Goal: Task Accomplishment & Management: Manage account settings

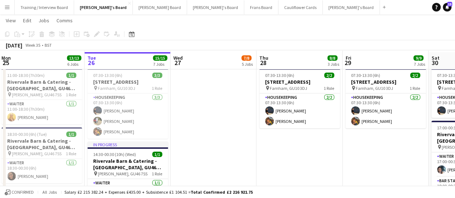
scroll to position [17, 0]
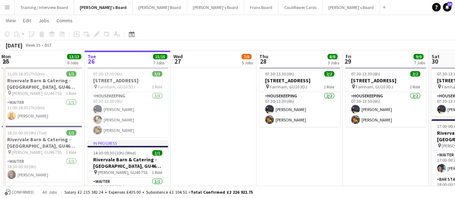
drag, startPoint x: 265, startPoint y: 138, endPoint x: 126, endPoint y: 123, distance: 139.9
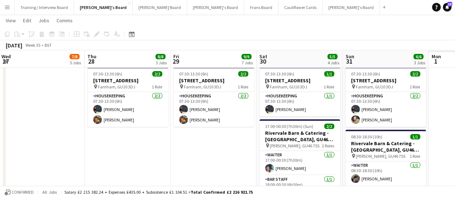
scroll to position [0, 312]
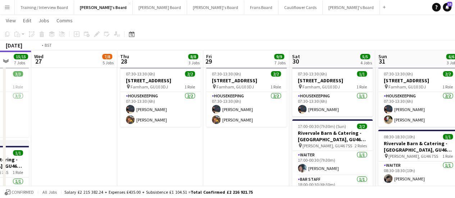
drag, startPoint x: 232, startPoint y: 161, endPoint x: 378, endPoint y: 128, distance: 150.5
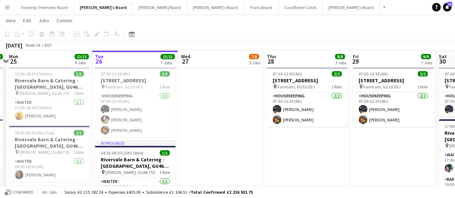
click at [230, 123] on app-date-cell at bounding box center [221, 160] width 86 height 193
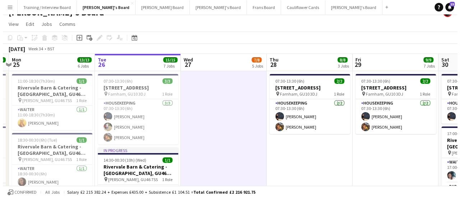
scroll to position [0, 0]
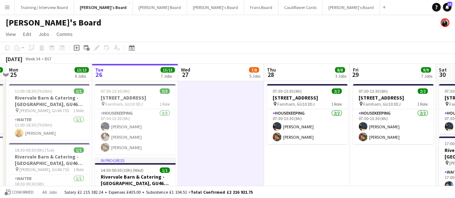
click at [290, 162] on app-date-cell "07:30-13:30 (6h) 2/[STREET_ADDRESS] pin [PERSON_NAME], GU10 3DJ 1 Role Housekee…" at bounding box center [307, 177] width 86 height 193
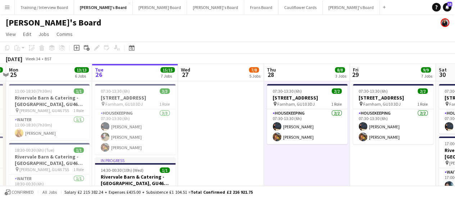
click at [208, 139] on app-date-cell at bounding box center [221, 177] width 86 height 193
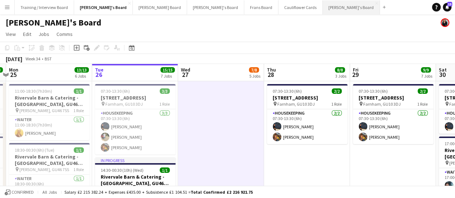
click at [322, 12] on button "[PERSON_NAME]'s Board Close" at bounding box center [350, 7] width 57 height 14
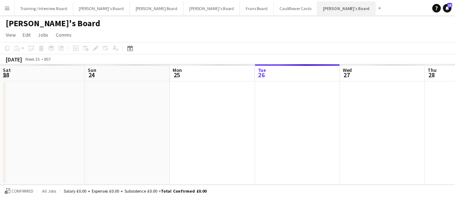
scroll to position [0, 172]
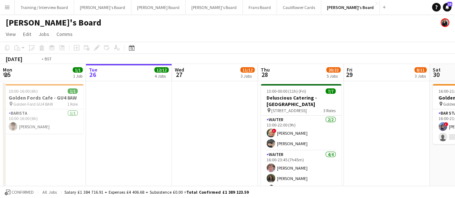
drag, startPoint x: 109, startPoint y: 148, endPoint x: 270, endPoint y: 133, distance: 161.7
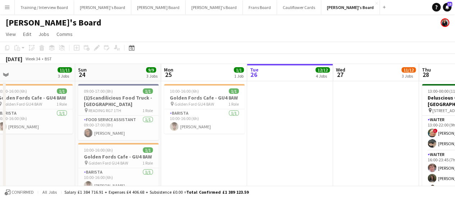
drag, startPoint x: 314, startPoint y: 140, endPoint x: 326, endPoint y: 142, distance: 11.7
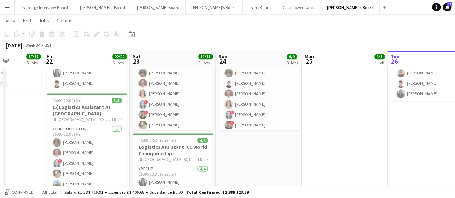
scroll to position [0, 152]
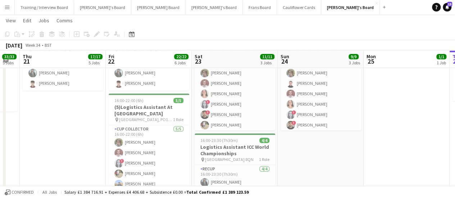
drag, startPoint x: 170, startPoint y: 147, endPoint x: 232, endPoint y: 146, distance: 61.8
click at [232, 146] on app-calendar-viewport "Tue 19 17/17 5 Jobs Wed 20 33/33 5 Jobs Thu 21 17/17 5 Jobs Fri 22 22/22 6 Jobs…" at bounding box center [227, 52] width 455 height 847
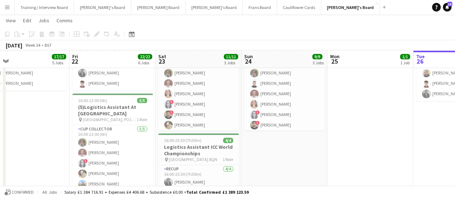
drag, startPoint x: 76, startPoint y: 146, endPoint x: 212, endPoint y: 141, distance: 135.6
click at [212, 141] on app-calendar-viewport "Tue 19 17/17 5 Jobs Wed 20 33/33 5 Jobs Thu 21 17/17 5 Jobs Fri 22 22/22 6 Jobs…" at bounding box center [227, 52] width 455 height 847
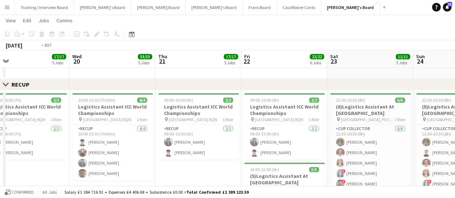
click at [374, 96] on app-calendar-viewport "Sun 17 5/5 3 Jobs Mon 18 15/15 4 Jobs Tue 19 17/17 5 Jobs Wed 20 33/33 5 Jobs T…" at bounding box center [227, 87] width 455 height 917
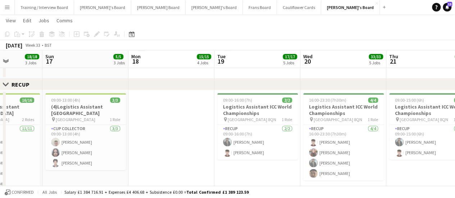
click at [296, 135] on app-calendar-viewport "Thu 14 9/9 4 Jobs Fri 15 28/28 7 Jobs Sat 16 18/18 3 Jobs Sun 17 5/5 3 Jobs Mon…" at bounding box center [227, 145] width 455 height 1033
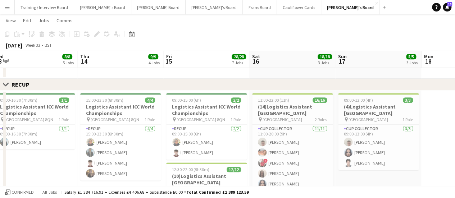
click at [191, 137] on app-calendar-viewport "Mon 11 9/9 4 Jobs Tue 12 5/5 4 Jobs Wed 13 8/8 5 Jobs Thu 14 9/9 4 Jobs Fri 15 …" at bounding box center [227, 145] width 455 height 1033
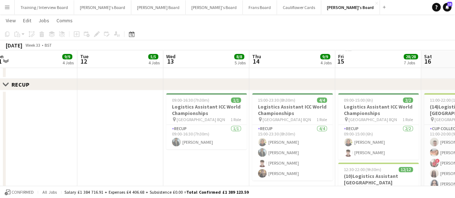
scroll to position [0, 215]
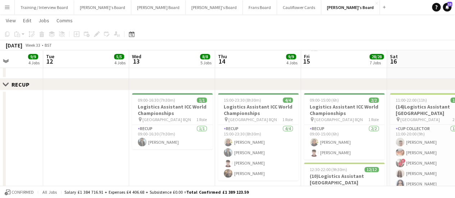
drag, startPoint x: 26, startPoint y: 150, endPoint x: 164, endPoint y: 136, distance: 138.3
click at [164, 136] on app-calendar-viewport "Sat 9 Sun 10 Mon 11 9/9 4 Jobs Tue 12 5/5 4 Jobs Wed 13 8/8 5 Jobs Thu 14 9/9 4…" at bounding box center [227, 145] width 455 height 1033
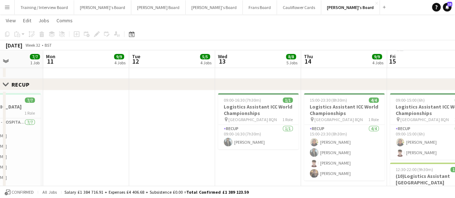
drag, startPoint x: 62, startPoint y: 141, endPoint x: 179, endPoint y: 131, distance: 117.2
click at [179, 131] on app-calendar-viewport "Fri 8 Sat 9 41/41 3 Jobs Sun 10 7/7 1 Job Mon 11 9/9 4 Jobs Tue 12 5/5 4 Jobs W…" at bounding box center [227, 154] width 455 height 1051
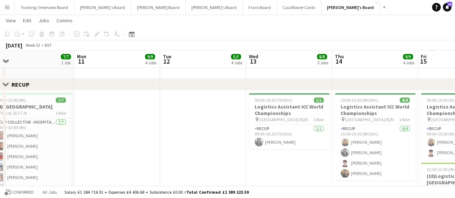
drag, startPoint x: 110, startPoint y: 133, endPoint x: 179, endPoint y: 133, distance: 69.0
click at [179, 133] on app-calendar-viewport "Fri 8 15/15 5 Jobs Sat 9 41/41 3 Jobs Sun 10 7/7 1 Job Mon 11 9/9 4 Jobs Tue 12…" at bounding box center [227, 154] width 455 height 1051
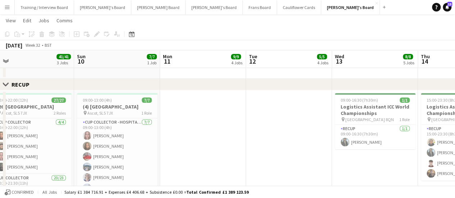
scroll to position [0, 201]
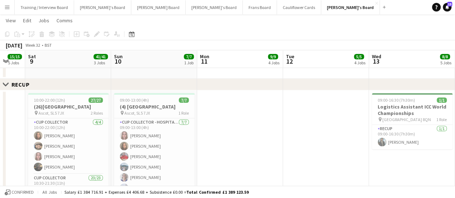
drag, startPoint x: 202, startPoint y: 128, endPoint x: 257, endPoint y: 123, distance: 54.5
click at [257, 123] on app-calendar-viewport "Thu 7 22/22 7 Jobs Fri 8 15/15 5 Jobs Sat 9 41/41 3 Jobs Sun 10 7/7 1 Job Mon 1…" at bounding box center [227, 154] width 455 height 1051
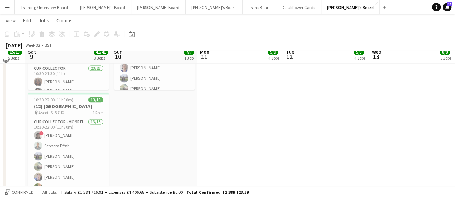
scroll to position [503, 0]
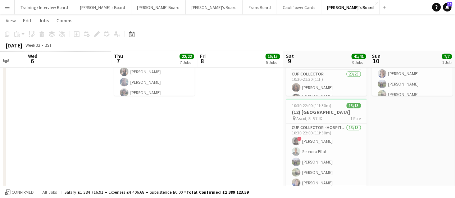
drag, startPoint x: 213, startPoint y: 123, endPoint x: 384, endPoint y: 133, distance: 170.7
click at [384, 133] on app-calendar-viewport "Mon 4 Tue 5 Wed 6 Thu 7 22/22 7 Jobs Fri 8 15/15 5 Jobs Sat 9 41/41 3 Jobs Sun …" at bounding box center [227, 50] width 455 height 1051
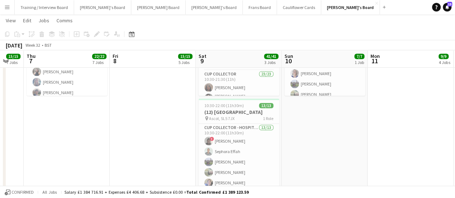
drag, startPoint x: 137, startPoint y: 146, endPoint x: 231, endPoint y: 140, distance: 94.7
click at [231, 140] on app-calendar-viewport "Mon 4 11/11 5 Jobs Tue 5 14/14 5 Jobs Wed 6 15/15 7 Jobs Thu 7 22/22 7 Jobs Fri…" at bounding box center [227, 50] width 455 height 1051
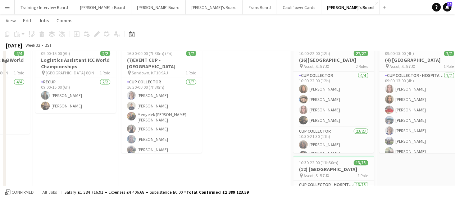
scroll to position [424, 0]
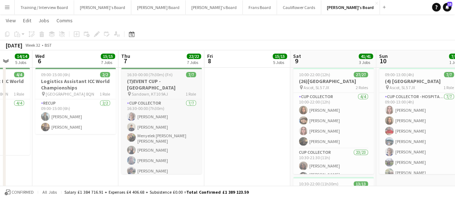
click at [137, 79] on h3 "(7)EVENT CUP - [GEOGRAPHIC_DATA]" at bounding box center [161, 84] width 81 height 13
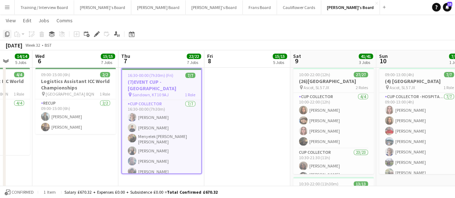
click at [7, 35] on icon "Copy" at bounding box center [7, 34] width 6 height 6
click at [130, 36] on icon "Date picker" at bounding box center [132, 34] width 6 height 6
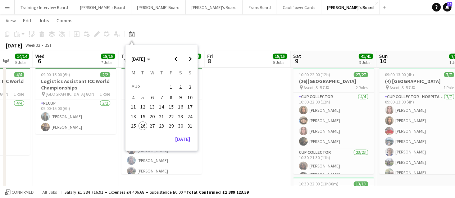
click at [173, 125] on span "29" at bounding box center [171, 125] width 9 height 9
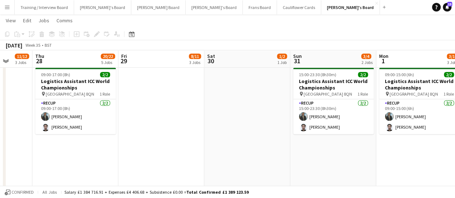
scroll to position [0, 247]
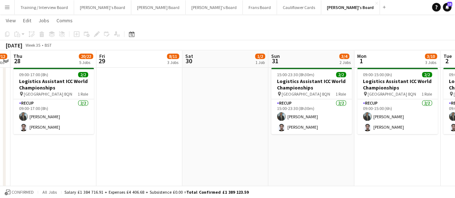
click at [150, 147] on app-date-cell at bounding box center [139, 181] width 86 height 233
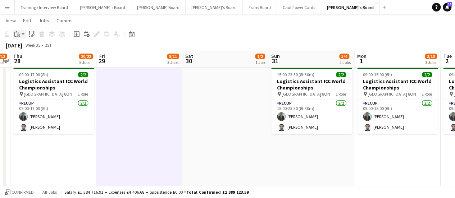
click at [19, 35] on icon "Paste" at bounding box center [17, 34] width 6 height 6
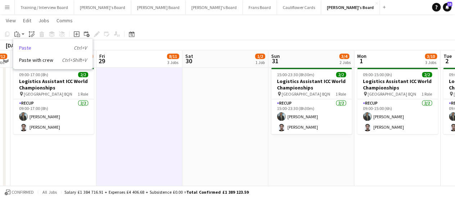
click at [27, 48] on link "Paste Ctrl+V" at bounding box center [53, 48] width 68 height 6
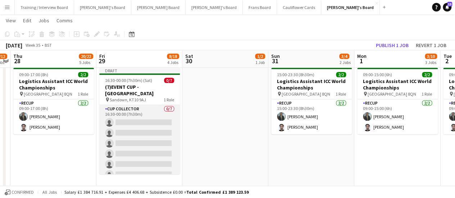
click at [142, 115] on app-card-role "CUP COLLECTOR 0/7 16:30-00:00 (7h30m) single-neutral-actions single-neutral-act…" at bounding box center [139, 148] width 81 height 87
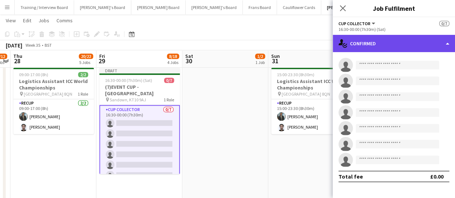
click at [393, 44] on div "single-neutral-actions-check-2 Confirmed" at bounding box center [393, 43] width 122 height 17
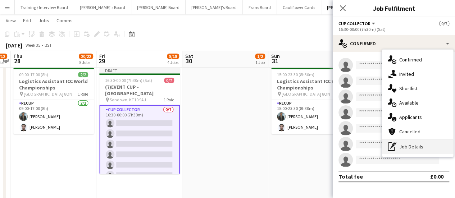
click at [442, 141] on div "pen-write Job Details" at bounding box center [417, 146] width 71 height 14
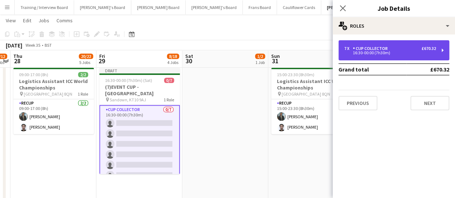
click at [378, 54] on div "16:30-00:00 (7h30m)" at bounding box center [390, 53] width 92 height 4
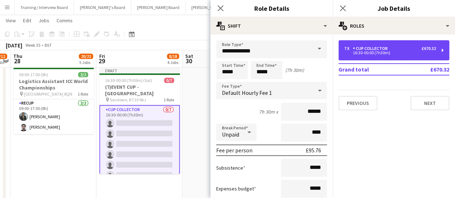
scroll to position [111, 0]
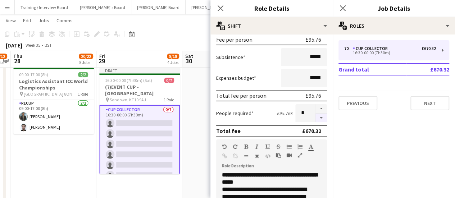
click at [315, 118] on button "button" at bounding box center [321, 118] width 12 height 9
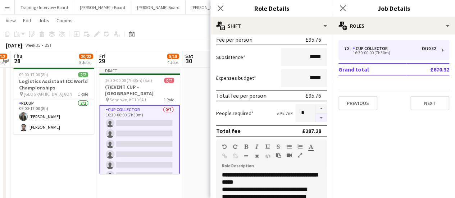
type input "*"
click at [198, 122] on app-date-cell at bounding box center [225, 181] width 86 height 233
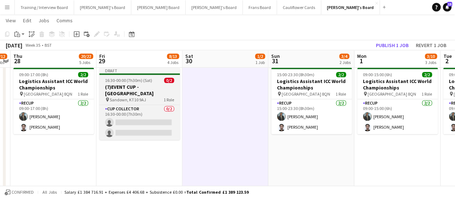
click at [139, 86] on h3 "(7)EVENT CUP - [GEOGRAPHIC_DATA]" at bounding box center [139, 90] width 81 height 13
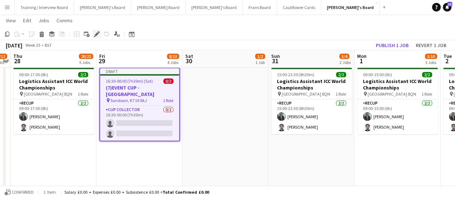
click at [96, 35] on icon at bounding box center [97, 34] width 4 height 4
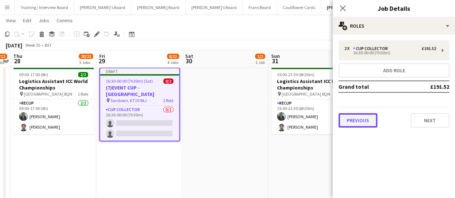
click at [358, 121] on button "Previous" at bounding box center [357, 120] width 39 height 14
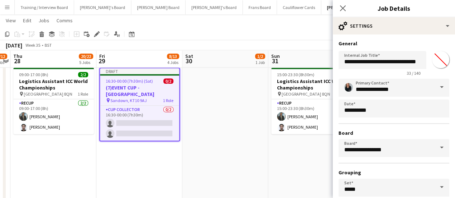
click at [131, 89] on h3 "(7)EVENT CUP - [GEOGRAPHIC_DATA]" at bounding box center [139, 90] width 79 height 13
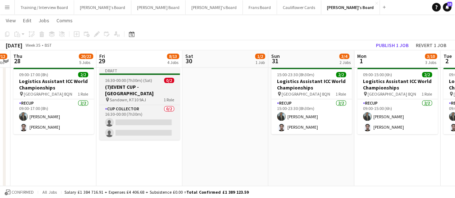
click at [129, 88] on h3 "(7)EVENT CUP - [GEOGRAPHIC_DATA]" at bounding box center [139, 90] width 81 height 13
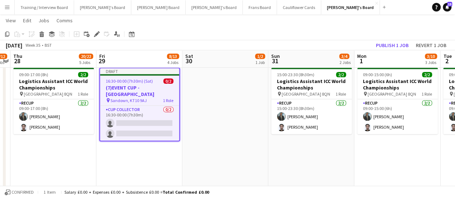
click at [125, 81] on span "16:30-00:00 (7h30m) (Sat)" at bounding box center [129, 80] width 47 height 5
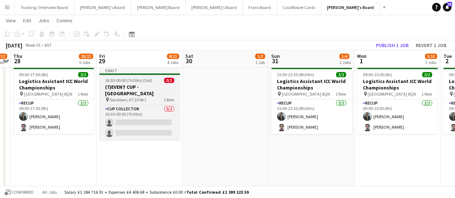
click at [125, 85] on h3 "(7)EVENT CUP - [GEOGRAPHIC_DATA]" at bounding box center [139, 90] width 81 height 13
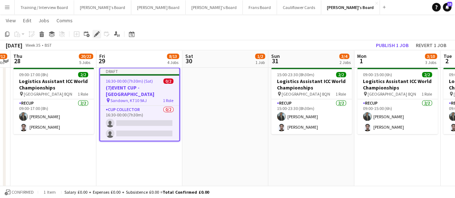
click at [97, 34] on icon at bounding box center [97, 34] width 4 height 4
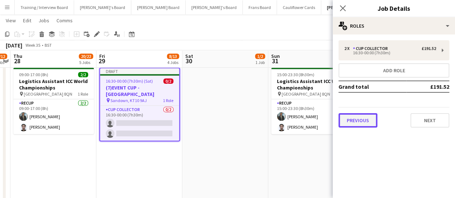
click at [364, 121] on button "Previous" at bounding box center [357, 120] width 39 height 14
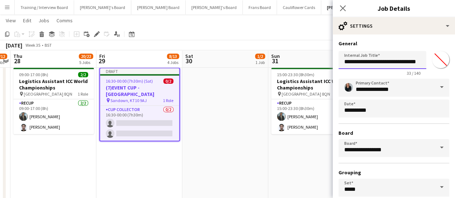
click at [348, 60] on input "**********" at bounding box center [382, 60] width 88 height 18
type input "**********"
click at [235, 97] on app-date-cell at bounding box center [225, 181] width 86 height 233
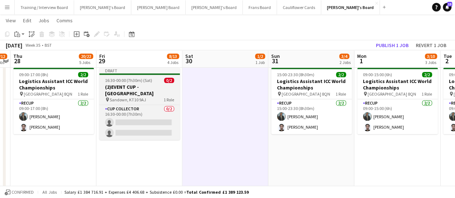
click at [128, 93] on h3 "(2)EVENT CUP - [GEOGRAPHIC_DATA]" at bounding box center [139, 90] width 81 height 13
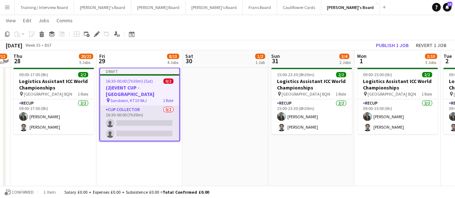
click at [145, 114] on app-card-role "CUP COLLECTOR 0/2 16:30-00:00 (7h30m) single-neutral-actions single-neutral-act…" at bounding box center [139, 123] width 79 height 35
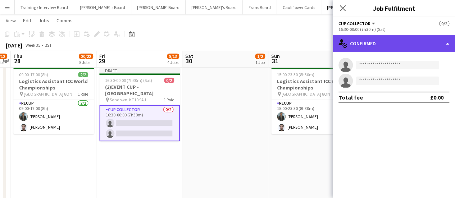
click at [385, 39] on div "single-neutral-actions-check-2 Confirmed" at bounding box center [393, 43] width 122 height 17
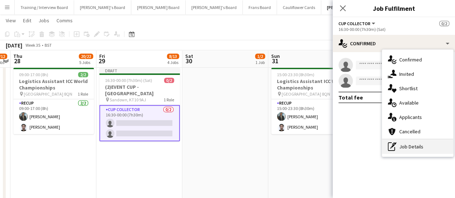
click at [423, 140] on div "pen-write Job Details" at bounding box center [417, 146] width 71 height 14
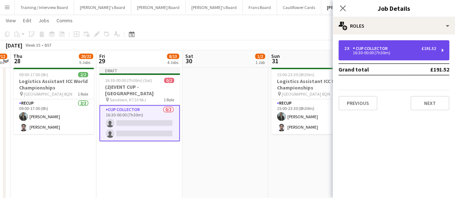
click at [359, 54] on div "16:30-00:00 (7h30m)" at bounding box center [390, 53] width 92 height 4
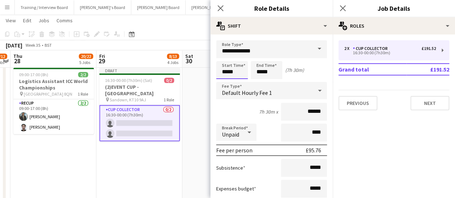
click at [227, 70] on input "*****" at bounding box center [232, 70] width 32 height 18
click at [231, 71] on input "*****" at bounding box center [232, 70] width 32 height 18
type input "*****"
click at [261, 72] on input "*****" at bounding box center [266, 70] width 32 height 18
type input "*****"
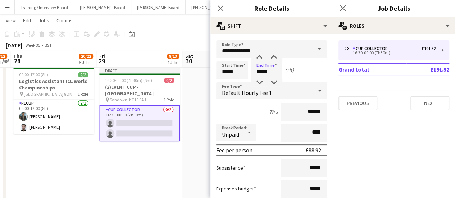
click at [246, 113] on div "7h x ******" at bounding box center [271, 112] width 111 height 18
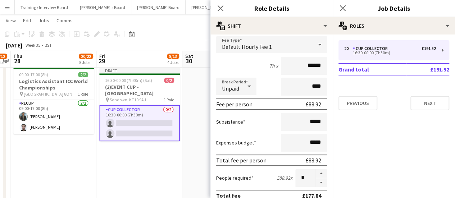
scroll to position [42, 0]
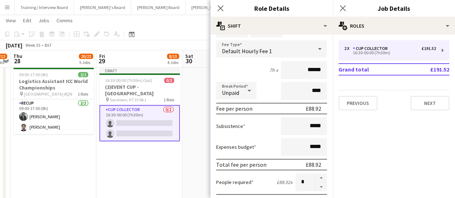
click at [77, 143] on app-date-cell "09:00-17:00 (8h) 2/2 Logistics Assistant ICC World Championships pin [GEOGRAPHI…" at bounding box center [53, 181] width 86 height 233
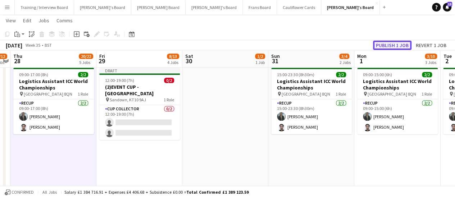
click at [387, 43] on button "Publish 1 job" at bounding box center [392, 45] width 38 height 9
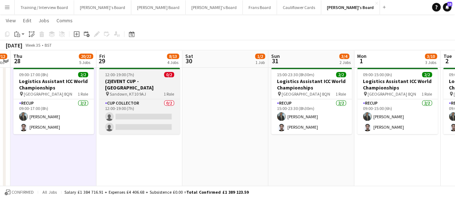
click at [154, 74] on div "12:00-19:00 (7h) 0/2" at bounding box center [139, 74] width 81 height 5
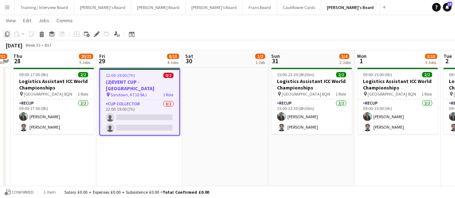
click at [7, 36] on icon at bounding box center [7, 34] width 4 height 5
click at [217, 112] on app-date-cell at bounding box center [225, 181] width 86 height 233
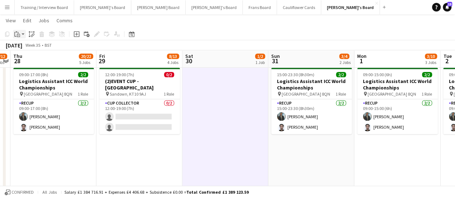
click at [16, 34] on icon "Paste" at bounding box center [17, 34] width 6 height 6
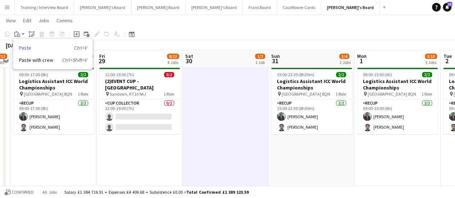
click at [31, 50] on link "Paste Ctrl+V" at bounding box center [53, 48] width 68 height 6
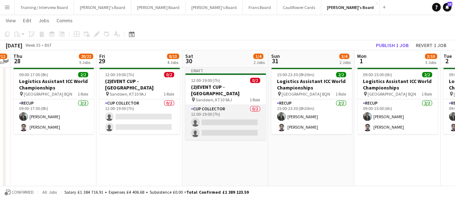
click at [239, 120] on app-card-role "CUP COLLECTOR 0/2 12:00-19:00 (7h) single-neutral-actions single-neutral-actions" at bounding box center [225, 122] width 81 height 35
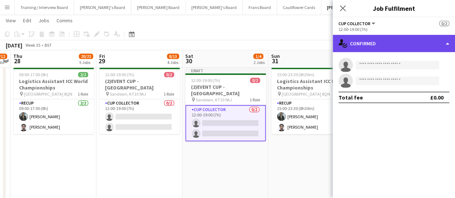
click at [393, 44] on div "single-neutral-actions-check-2 Confirmed" at bounding box center [393, 43] width 122 height 17
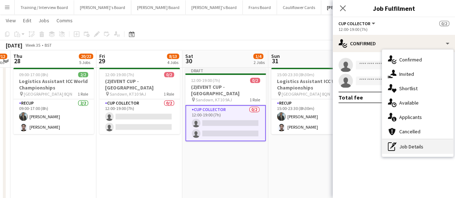
click at [414, 146] on div "pen-write Job Details" at bounding box center [417, 146] width 71 height 14
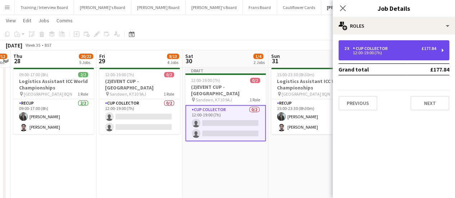
click at [377, 54] on div "12:00-19:00 (7h)" at bounding box center [390, 53] width 92 height 4
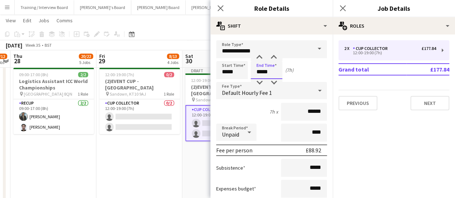
click at [261, 72] on input "*****" at bounding box center [266, 70] width 32 height 18
type input "*****"
click at [170, 159] on app-date-cell "12:00-19:00 (7h) 0/2 (2)EVENT CUP - [GEOGRAPHIC_DATA] pin Sandown, KT10 9AJ 1 R…" at bounding box center [139, 181] width 86 height 233
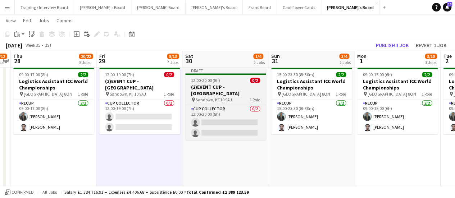
click at [221, 86] on h3 "(2)EVENT CUP - [GEOGRAPHIC_DATA]" at bounding box center [225, 90] width 81 height 13
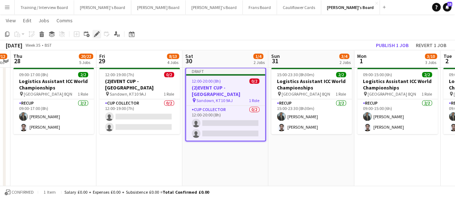
click at [95, 37] on icon at bounding box center [95, 36] width 2 height 2
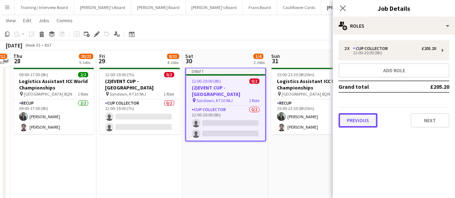
click at [360, 119] on button "Previous" at bounding box center [357, 120] width 39 height 14
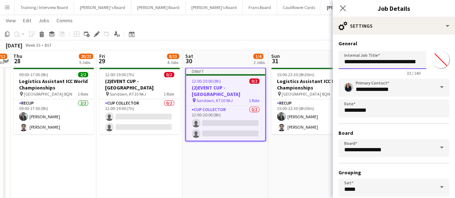
click at [347, 61] on input "**********" at bounding box center [382, 60] width 88 height 18
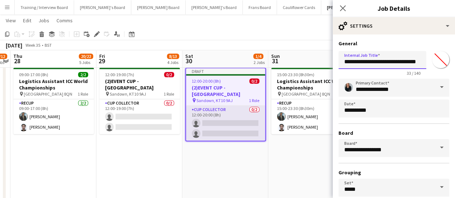
type input "**********"
click at [219, 111] on app-card-role "CUP COLLECTOR 0/2 12:00-20:00 (8h) single-neutral-actions single-neutral-actions" at bounding box center [225, 123] width 79 height 35
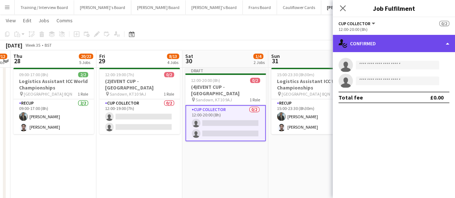
click at [383, 42] on div "single-neutral-actions-check-2 Confirmed" at bounding box center [393, 43] width 122 height 17
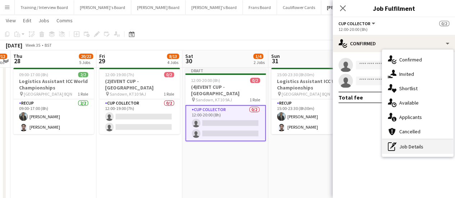
click at [429, 146] on div "pen-write Job Details" at bounding box center [417, 146] width 71 height 14
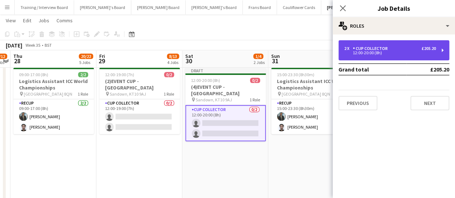
click at [376, 56] on div "2 x CUP COLLECTOR £205.20 12:00-20:00 (8h)" at bounding box center [393, 50] width 111 height 20
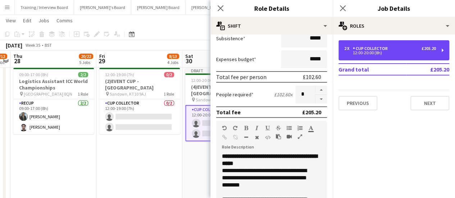
scroll to position [116, 0]
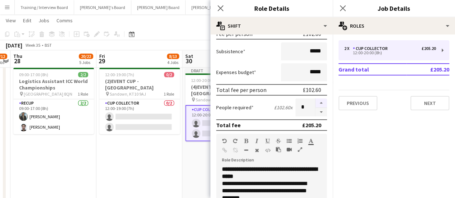
click at [316, 101] on button "button" at bounding box center [321, 102] width 12 height 9
type input "*"
click at [144, 162] on app-date-cell "12:00-19:00 (7h) 0/2 (2)EVENT CUP - [GEOGRAPHIC_DATA] pin Sandown, KT10 9AJ 1 R…" at bounding box center [139, 181] width 86 height 233
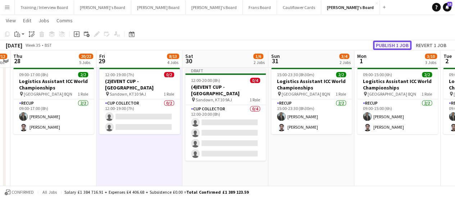
click at [396, 46] on button "Publish 1 job" at bounding box center [392, 45] width 38 height 9
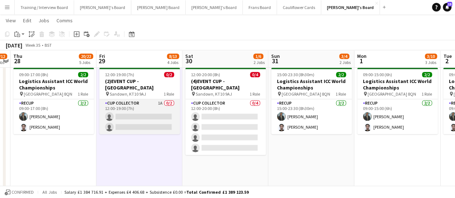
click at [155, 109] on app-card-role "CUP COLLECTOR 1A 0/2 12:00-19:00 (7h) single-neutral-actions single-neutral-act…" at bounding box center [139, 116] width 81 height 35
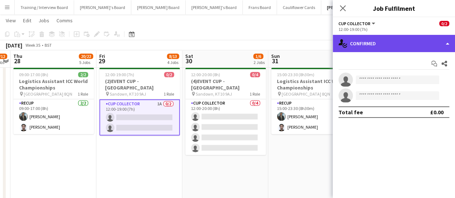
click at [400, 45] on div "single-neutral-actions-check-2 Confirmed" at bounding box center [393, 43] width 122 height 17
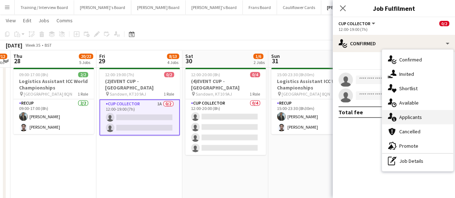
click at [408, 114] on div "single-neutral-actions-information Applicants" at bounding box center [417, 117] width 71 height 14
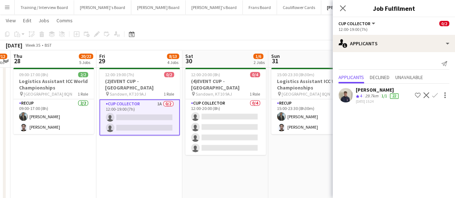
click at [156, 107] on app-card-role "CUP COLLECTOR 1A 0/2 12:00-19:00 (7h) single-neutral-actions single-neutral-act…" at bounding box center [139, 117] width 81 height 36
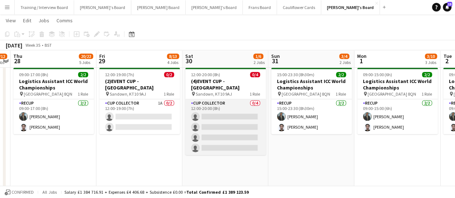
click at [224, 115] on app-card-role "CUP COLLECTOR 0/4 12:00-20:00 (8h) single-neutral-actions single-neutral-action…" at bounding box center [225, 127] width 81 height 56
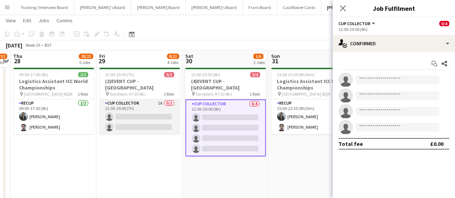
click at [159, 110] on app-card-role "CUP COLLECTOR 1A 0/2 12:00-19:00 (7h) single-neutral-actions single-neutral-act…" at bounding box center [139, 116] width 81 height 35
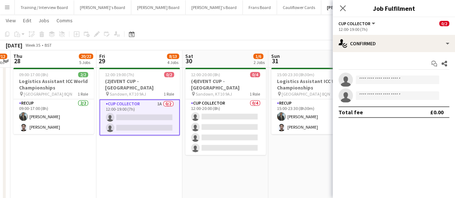
click at [173, 116] on app-card-role "CUP COLLECTOR 1A 0/2 12:00-19:00 (7h) single-neutral-actions single-neutral-act…" at bounding box center [139, 117] width 81 height 36
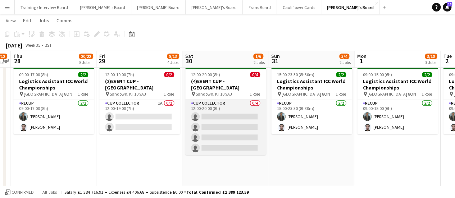
click at [237, 120] on app-card-role "CUP COLLECTOR 0/4 12:00-20:00 (8h) single-neutral-actions single-neutral-action…" at bounding box center [225, 127] width 81 height 56
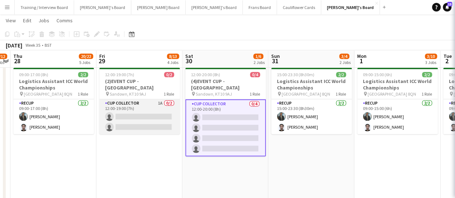
click at [141, 110] on app-card-role "CUP COLLECTOR 1A 0/2 12:00-19:00 (7h) single-neutral-actions single-neutral-act…" at bounding box center [139, 116] width 81 height 35
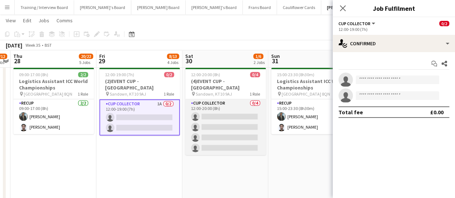
click at [211, 112] on app-card-role "CUP COLLECTOR 0/4 12:00-20:00 (8h) single-neutral-actions single-neutral-action…" at bounding box center [225, 127] width 81 height 56
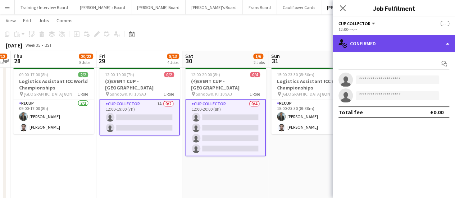
click at [394, 48] on div "single-neutral-actions-check-2 Confirmed" at bounding box center [393, 43] width 122 height 17
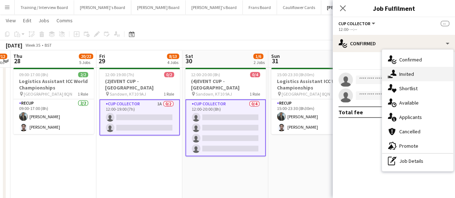
click at [418, 74] on div "single-neutral-actions-share-1 Invited" at bounding box center [417, 74] width 71 height 14
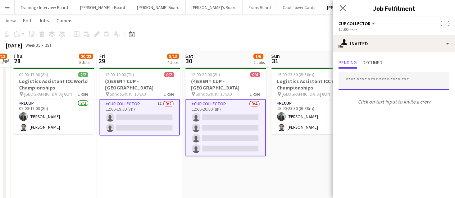
click at [362, 84] on input "text" at bounding box center [393, 81] width 111 height 18
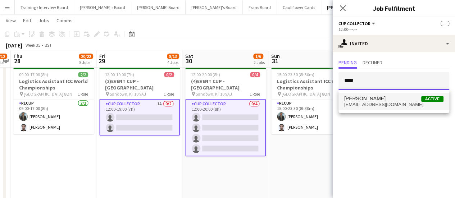
type input "****"
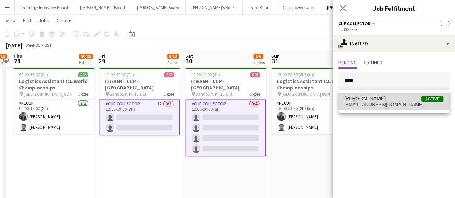
click at [367, 102] on span "[EMAIL_ADDRESS][DOMAIN_NAME]" at bounding box center [393, 105] width 99 height 6
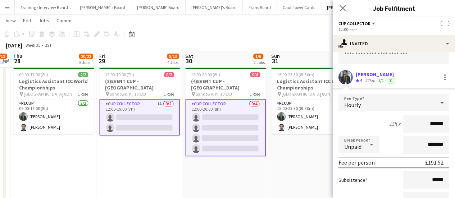
scroll to position [96, 0]
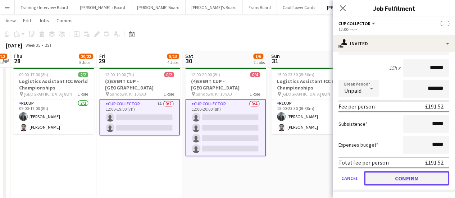
click at [409, 179] on button "Confirm" at bounding box center [406, 178] width 85 height 14
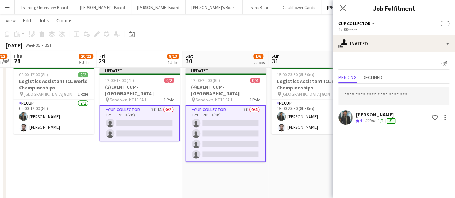
scroll to position [0, 0]
click at [266, 97] on app-date-cell "Updated 12:00-20:00 (8h) 0/4 (4)EVENT CUP - [GEOGRAPHIC_DATA] pin Sandown, KT10…" at bounding box center [225, 181] width 86 height 233
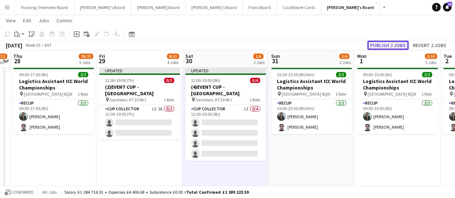
click at [400, 48] on button "Publish 2 jobs" at bounding box center [387, 45] width 41 height 9
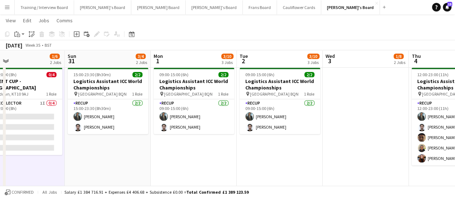
scroll to position [0, 175]
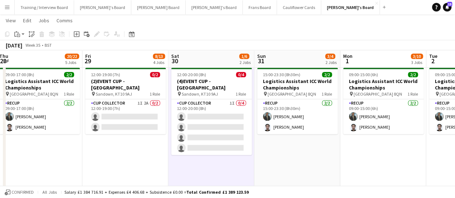
drag, startPoint x: 391, startPoint y: 156, endPoint x: 377, endPoint y: 145, distance: 17.9
click at [377, 145] on app-calendar-viewport "Tue 26 12/12 4 Jobs Wed 27 11/12 3 Jobs Thu 28 20/22 5 Jobs Fri 29 8/13 4 Jobs …" at bounding box center [227, 129] width 455 height 1051
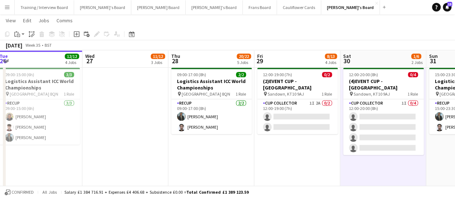
scroll to position [0, 198]
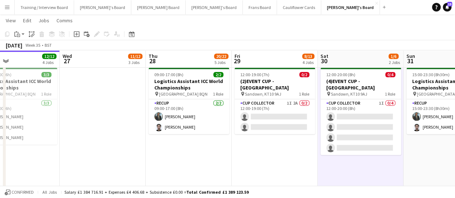
drag, startPoint x: 227, startPoint y: 144, endPoint x: 252, endPoint y: 146, distance: 24.5
click at [252, 146] on app-calendar-viewport "Sun 24 9/9 3 Jobs Mon 25 1/1 1 Job Tue 26 12/12 4 Jobs Wed 27 11/12 3 Jobs Thu …" at bounding box center [227, 129] width 455 height 1051
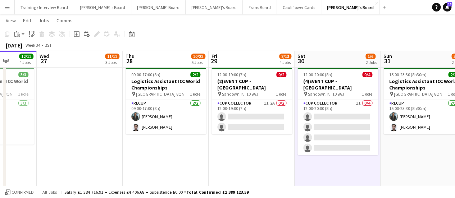
drag, startPoint x: 196, startPoint y: 160, endPoint x: 50, endPoint y: 156, distance: 145.6
click at [50, 156] on app-calendar-viewport "Sun 24 9/9 3 Jobs Mon 25 1/1 1 Job Tue 26 12/12 4 Jobs Wed 27 11/12 3 Jobs Thu …" at bounding box center [227, 129] width 455 height 1051
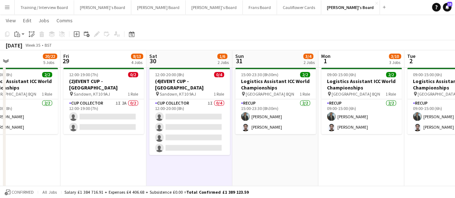
drag, startPoint x: 272, startPoint y: 138, endPoint x: 123, endPoint y: 140, distance: 148.8
click at [123, 140] on app-calendar-viewport "Tue 26 12/12 4 Jobs Wed 27 11/12 3 Jobs Thu 28 20/22 5 Jobs Fri 29 8/13 4 Jobs …" at bounding box center [227, 129] width 455 height 1051
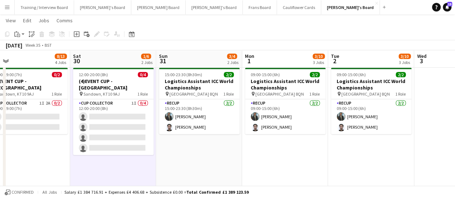
scroll to position [0, 273]
drag, startPoint x: 375, startPoint y: 140, endPoint x: 299, endPoint y: 159, distance: 78.3
click at [299, 159] on app-calendar-viewport "Tue 26 12/12 4 Jobs Wed 27 11/12 3 Jobs Thu 28 20/22 5 Jobs Fri 29 8/13 4 Jobs …" at bounding box center [227, 129] width 455 height 1051
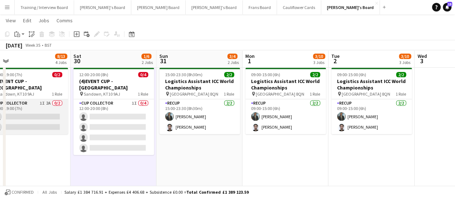
click at [45, 106] on app-card-role "CUP COLLECTOR 1I 2A 0/2 12:00-19:00 (7h) single-neutral-actions single-neutral-…" at bounding box center [27, 116] width 81 height 35
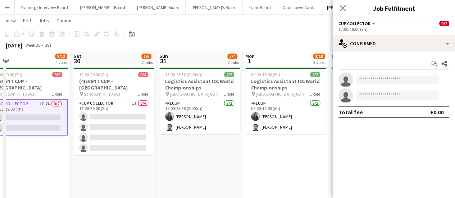
click at [388, 52] on div "Start chat Share single-neutral-actions single-neutral-actions Total fee £0.00" at bounding box center [393, 88] width 122 height 72
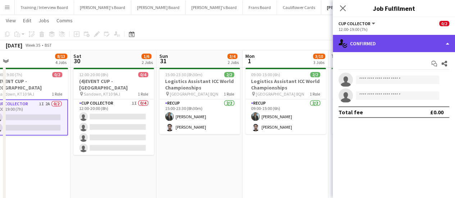
click at [406, 40] on div "single-neutral-actions-check-2 Confirmed" at bounding box center [393, 43] width 122 height 17
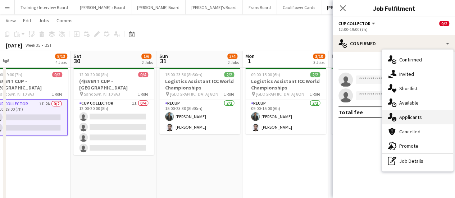
click at [443, 119] on div "single-neutral-actions-information Applicants" at bounding box center [417, 117] width 71 height 14
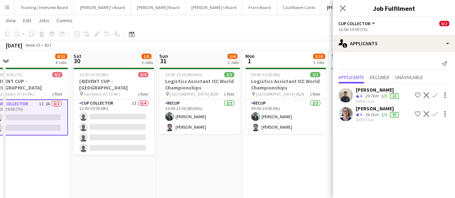
drag, startPoint x: 319, startPoint y: 158, endPoint x: 333, endPoint y: 158, distance: 13.3
click at [333, 158] on body "Menu Boards Boards Boards All jobs Status Workforce Workforce My Workforce Recr…" at bounding box center [227, 121] width 455 height 1091
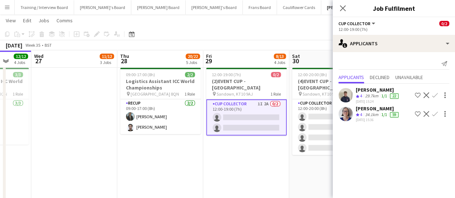
drag, startPoint x: 78, startPoint y: 138, endPoint x: 230, endPoint y: 123, distance: 153.2
click at [230, 123] on app-calendar-viewport "Sun 24 9/9 3 Jobs Mon 25 1/1 1 Job Tue 26 12/12 4 Jobs Wed 27 11/12 3 Jobs Thu …" at bounding box center [227, 129] width 455 height 1051
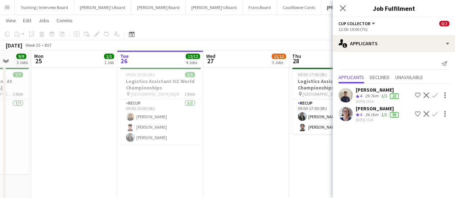
scroll to position [0, 246]
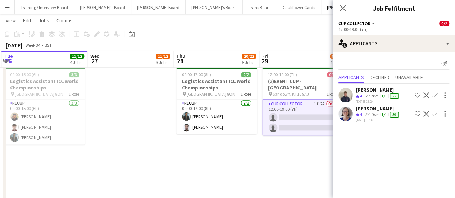
drag, startPoint x: 265, startPoint y: 138, endPoint x: 169, endPoint y: 130, distance: 96.9
click at [169, 130] on app-calendar-viewport "Fri 22 22/22 6 Jobs Sat 23 11/11 3 Jobs Sun 24 9/9 3 Jobs Mon 25 1/1 1 Job Tue …" at bounding box center [227, 129] width 455 height 1051
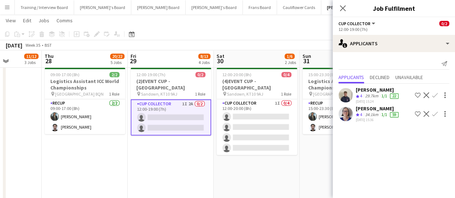
drag, startPoint x: 266, startPoint y: 148, endPoint x: 134, endPoint y: 145, distance: 131.2
click at [134, 145] on app-calendar-viewport "Sun 24 9/9 3 Jobs Mon 25 1/1 1 Job Tue 26 12/12 4 Jobs Wed 27 11/12 3 Jobs Thu …" at bounding box center [227, 129] width 455 height 1051
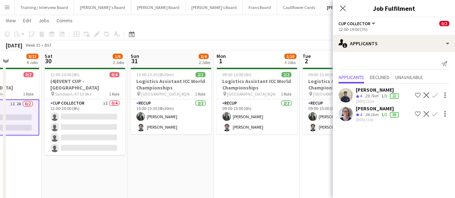
drag, startPoint x: 264, startPoint y: 151, endPoint x: 152, endPoint y: 148, distance: 111.5
click at [152, 148] on app-calendar-viewport "Tue 26 12/12 4 Jobs Wed 27 11/12 3 Jobs Thu 28 20/22 5 Jobs Fri 29 8/13 4 Jobs …" at bounding box center [227, 129] width 455 height 1051
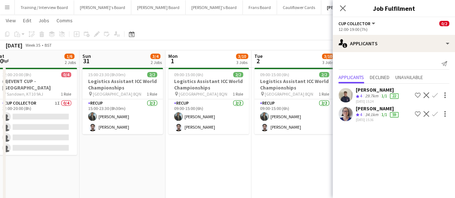
drag, startPoint x: 236, startPoint y: 146, endPoint x: 128, endPoint y: 150, distance: 107.9
click at [128, 150] on app-calendar-viewport "Thu 28 20/22 5 Jobs Fri 29 8/13 4 Jobs Sat 30 1/6 2 Jobs Sun 31 3/4 2 Jobs Mon …" at bounding box center [227, 129] width 455 height 1051
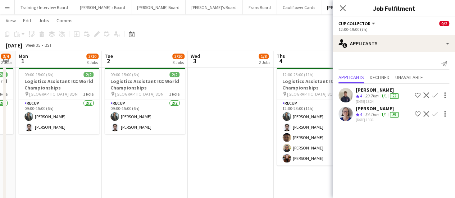
drag, startPoint x: 293, startPoint y: 127, endPoint x: 143, endPoint y: 140, distance: 150.5
click at [143, 140] on app-calendar-viewport "Thu 28 20/22 5 Jobs Fri 29 8/13 4 Jobs Sat 30 1/6 2 Jobs Sun 31 3/4 2 Jobs Mon …" at bounding box center [227, 129] width 455 height 1051
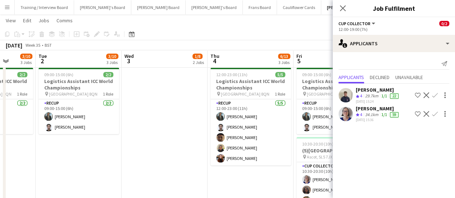
scroll to position [0, 231]
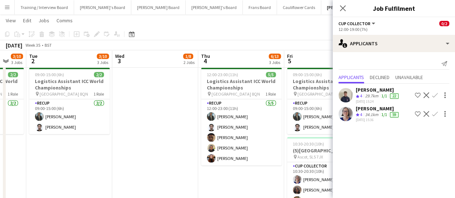
drag, startPoint x: 258, startPoint y: 132, endPoint x: 183, endPoint y: 144, distance: 76.5
click at [183, 144] on app-calendar-viewport "Sat 30 1/6 2 Jobs Sun 31 3/4 2 Jobs Mon 1 3/10 3 Jobs Tue 2 3/10 3 Jobs Wed 3 1…" at bounding box center [227, 129] width 455 height 1051
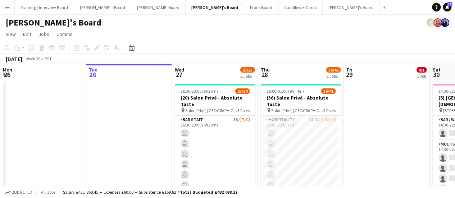
scroll to position [0, 194]
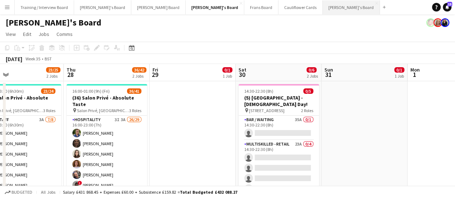
click at [322, 9] on button "[PERSON_NAME]'s Board Close" at bounding box center [350, 7] width 57 height 14
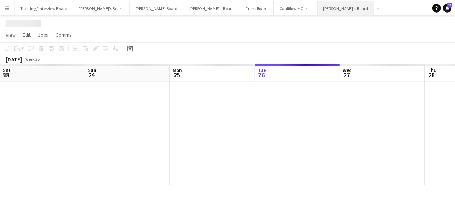
scroll to position [0, 172]
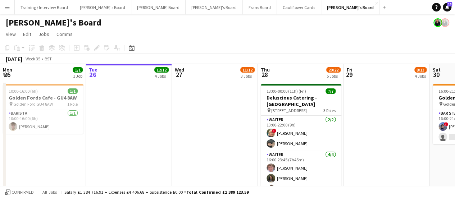
click at [258, 105] on app-date-cell "13:00-00:00 (11h) (Fri) 7/7 Deluscious Catering - Froyle Park pin Froyle Park G…" at bounding box center [301, 147] width 86 height 133
click at [387, 104] on app-date-cell at bounding box center [387, 147] width 86 height 133
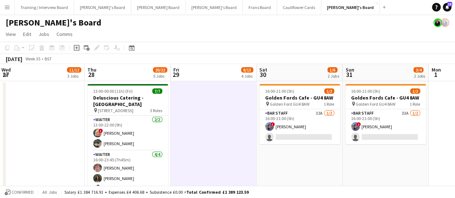
drag, startPoint x: 426, startPoint y: 160, endPoint x: 253, endPoint y: 125, distance: 176.3
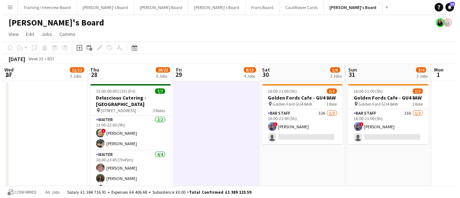
scroll to position [0, 345]
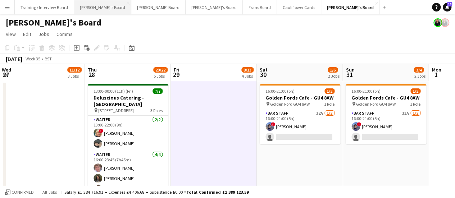
click at [98, 6] on button "Jakub's Board Close" at bounding box center [102, 7] width 57 height 14
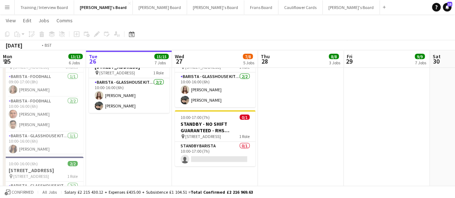
scroll to position [0, 204]
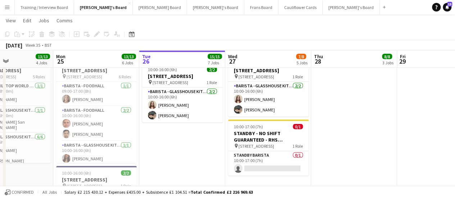
drag, startPoint x: 117, startPoint y: 146, endPoint x: 170, endPoint y: 136, distance: 54.0
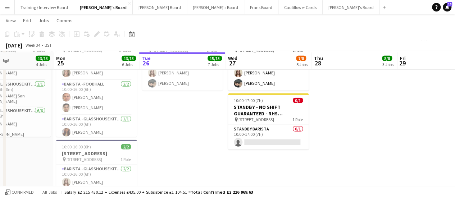
scroll to position [950, 0]
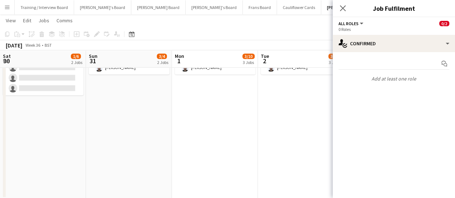
scroll to position [0, 231]
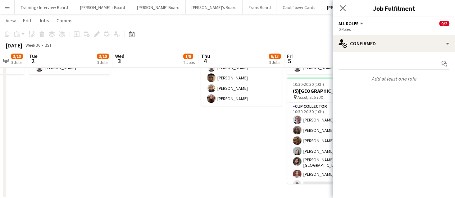
click at [235, 158] on app-date-cell "12:00-23:00 (11h) 5/5 Logistics Assistant ICC World Championships pin Lord Cric…" at bounding box center [241, 102] width 86 height 194
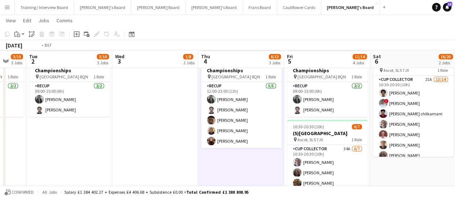
scroll to position [0, 194]
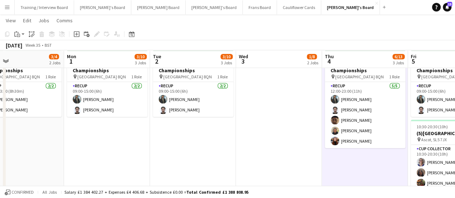
drag, startPoint x: 117, startPoint y: 129, endPoint x: 240, endPoint y: 120, distance: 124.0
click at [240, 120] on app-calendar-viewport "Fri 29 8/13 4 Jobs Sat 30 1/6 2 Jobs Sun 31 3/4 2 Jobs Mon 1 3/10 3 Jobs Tue 2 …" at bounding box center [227, 44] width 455 height 639
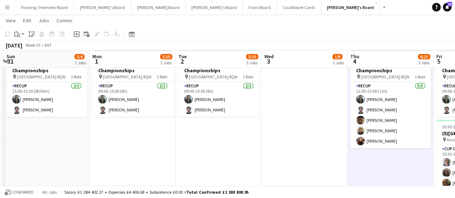
drag, startPoint x: 129, startPoint y: 146, endPoint x: 240, endPoint y: 138, distance: 111.7
click at [240, 138] on app-calendar-viewport "Fri 29 8/13 4 Jobs Sat 30 1/6 2 Jobs Sun 31 3/4 2 Jobs Mon 1 3/10 3 Jobs Tue 2 …" at bounding box center [227, 91] width 455 height 733
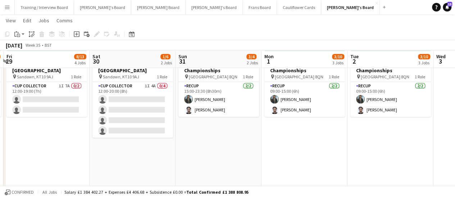
drag, startPoint x: 244, startPoint y: 136, endPoint x: 274, endPoint y: 136, distance: 30.2
click at [274, 136] on app-calendar-viewport "Wed 27 Thu 28 20/22 5 Jobs Fri 29 8/13 4 Jobs Sat 30 1/6 2 Jobs Sun 31 3/4 2 Jo…" at bounding box center [227, 91] width 455 height 733
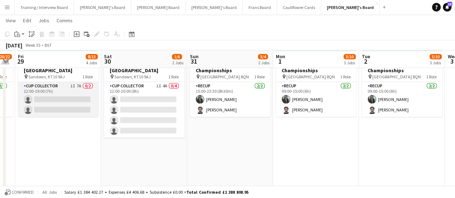
click at [75, 89] on app-card-role "CUP COLLECTOR 1I 7A 0/2 12:00-19:00 (7h) single-neutral-actions single-neutral-…" at bounding box center [58, 99] width 81 height 35
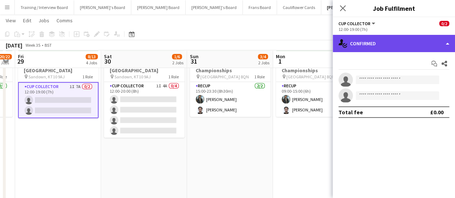
click at [399, 41] on div "single-neutral-actions-check-2 Confirmed" at bounding box center [393, 43] width 122 height 17
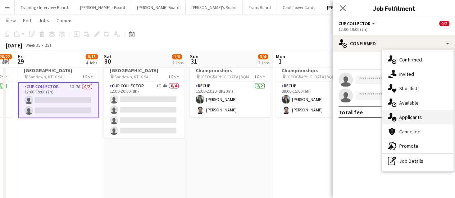
click at [412, 121] on div "single-neutral-actions-information Applicants" at bounding box center [417, 117] width 71 height 14
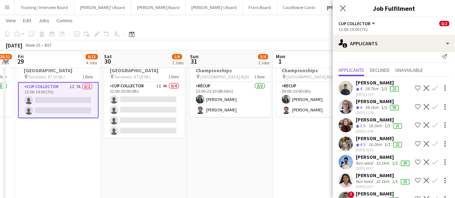
scroll to position [7, 0]
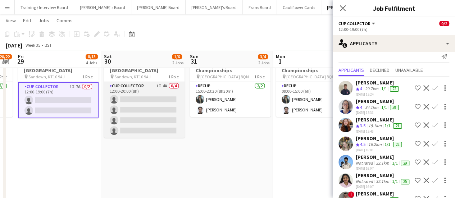
click at [161, 93] on app-card-role "CUP COLLECTOR 1I 4A 0/4 12:00-20:00 (8h) single-neutral-actions single-neutral-…" at bounding box center [144, 110] width 81 height 56
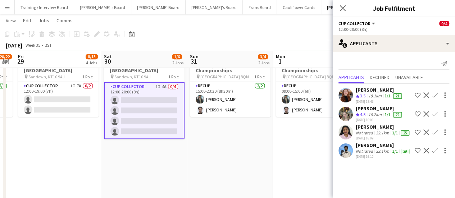
scroll to position [0, 0]
click at [210, 164] on app-date-cell "15:00-23:30 (8h30m) 2/2 Logistics Assistant ICC World Championships pin Lord Cr…" at bounding box center [230, 144] width 86 height 194
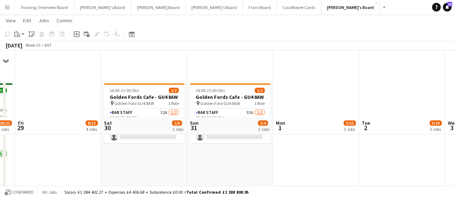
scroll to position [76, 0]
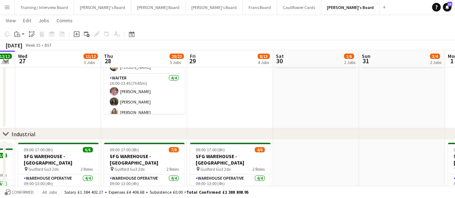
drag, startPoint x: 104, startPoint y: 104, endPoint x: 269, endPoint y: 77, distance: 167.2
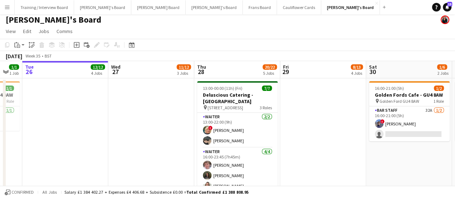
scroll to position [0, 0]
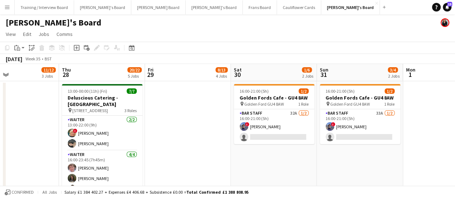
drag, startPoint x: 331, startPoint y: 123, endPoint x: 198, endPoint y: 121, distance: 133.0
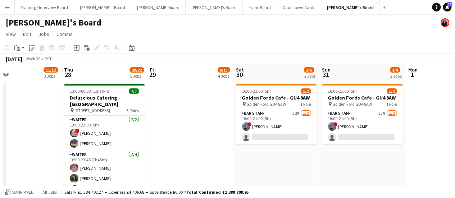
click at [289, 171] on app-date-cell "16:00-21:00 (5h) 1/2 Golden Fords Cafe - GU4 8AW pin Golden Ford GU4 8AW 1 Role…" at bounding box center [276, 147] width 86 height 133
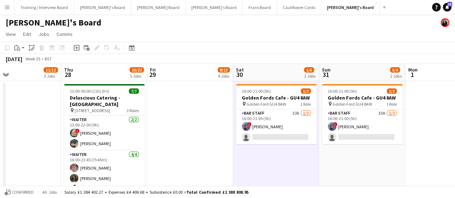
click at [355, 165] on app-date-cell "16:00-21:00 (5h) 1/2 Golden Fords Cafe - GU4 8AW pin Golden Ford GU4 8AW 1 Role…" at bounding box center [362, 147] width 86 height 133
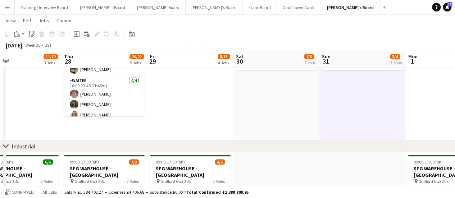
scroll to position [0, 0]
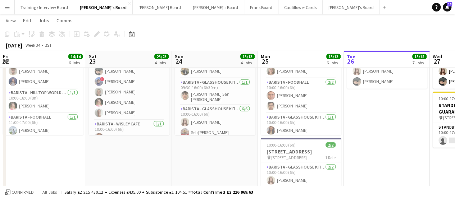
scroll to position [0, 204]
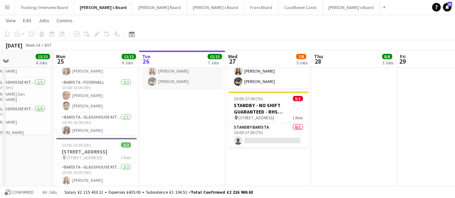
click at [156, 89] on app-card-role "Barista - Glasshouse Kitchen 2/2 10:00-16:00 (6h) Katie Jones Neo Arrigoni" at bounding box center [182, 71] width 81 height 35
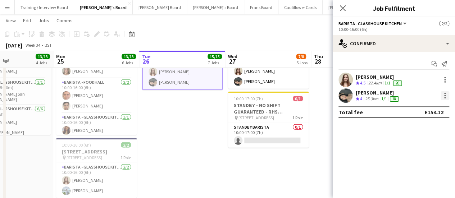
click at [443, 94] on div at bounding box center [444, 95] width 9 height 9
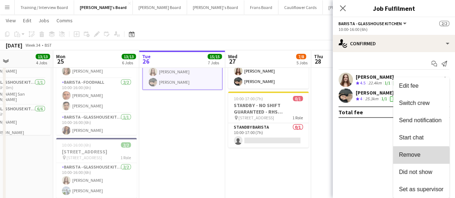
click at [411, 159] on button "Remove" at bounding box center [421, 154] width 56 height 17
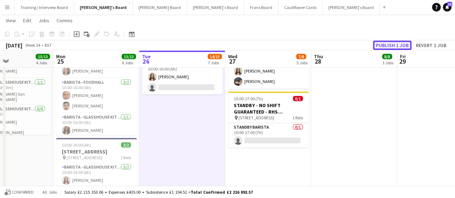
click at [396, 45] on button "Publish 1 job" at bounding box center [392, 45] width 38 height 9
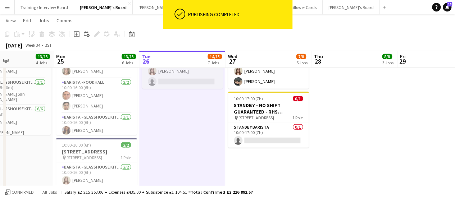
click at [186, 79] on app-card-role "Barista - Glasshouse Kitchen 1/2 10:00-16:00 (6h) Katie Jones single-neutral-ac…" at bounding box center [182, 71] width 81 height 35
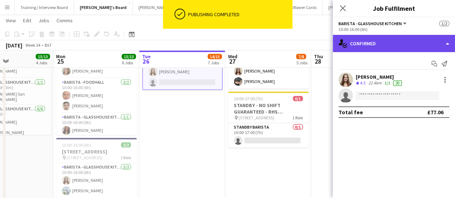
click at [396, 43] on div "single-neutral-actions-check-2 Confirmed" at bounding box center [393, 43] width 122 height 17
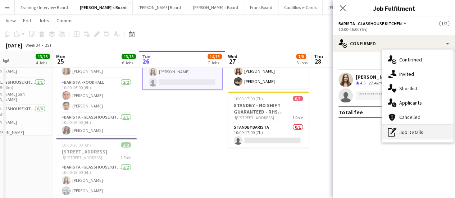
click at [428, 138] on div "pen-write Job Details" at bounding box center [417, 132] width 71 height 14
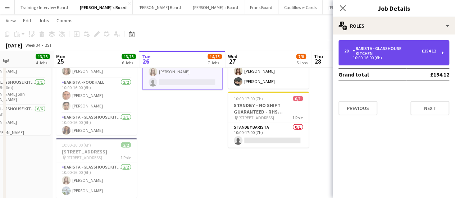
click at [378, 48] on div "Barista - Glasshouse Kitchen" at bounding box center [387, 51] width 69 height 10
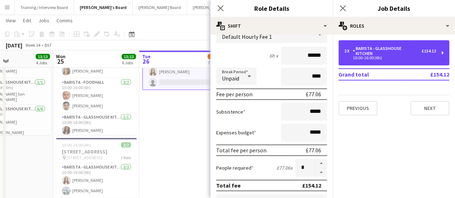
scroll to position [57, 0]
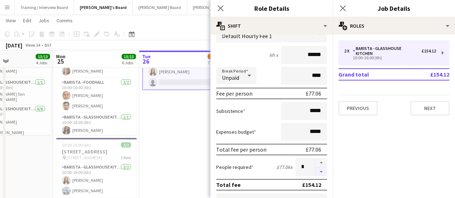
click at [316, 171] on button "button" at bounding box center [321, 171] width 12 height 9
type input "*"
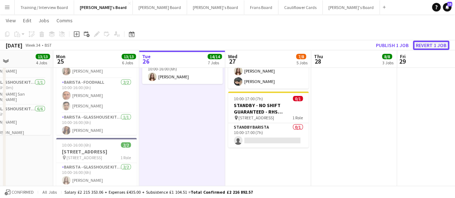
click at [435, 46] on button "Revert 1 job" at bounding box center [431, 45] width 36 height 9
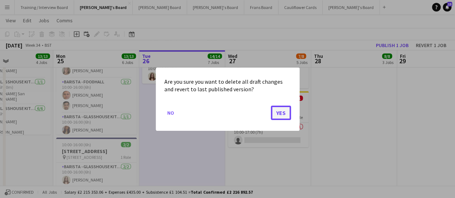
click at [287, 112] on button "Yes" at bounding box center [281, 112] width 20 height 14
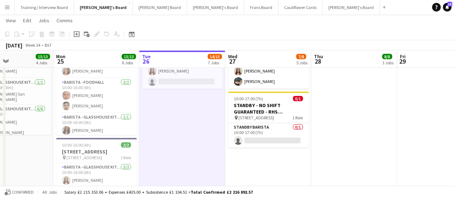
scroll to position [0, 208]
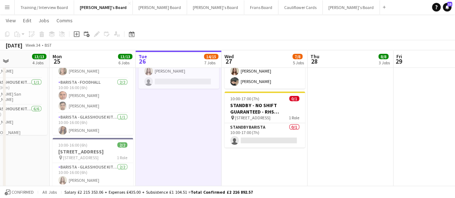
drag, startPoint x: 193, startPoint y: 95, endPoint x: 189, endPoint y: 86, distance: 9.0
click at [190, 86] on app-card-role "Barista - Glasshouse Kitchen 1/2 10:00-16:00 (6h) Katie Jones single-neutral-ac…" at bounding box center [178, 71] width 81 height 35
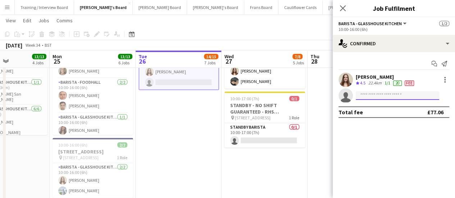
click at [399, 96] on input at bounding box center [396, 95] width 83 height 9
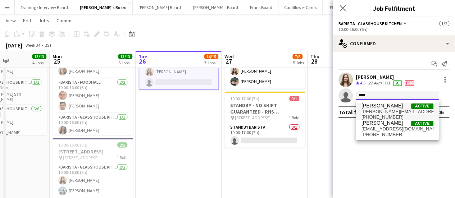
type input "***"
click at [388, 108] on span "[PERSON_NAME]" at bounding box center [381, 106] width 41 height 6
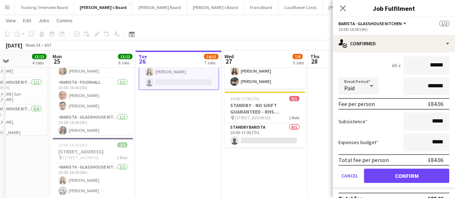
scroll to position [88, 0]
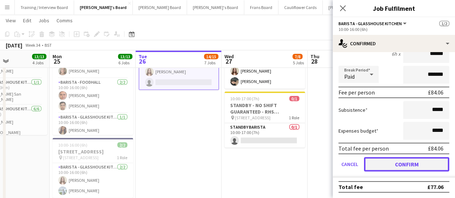
click at [428, 161] on button "Confirm" at bounding box center [406, 164] width 85 height 14
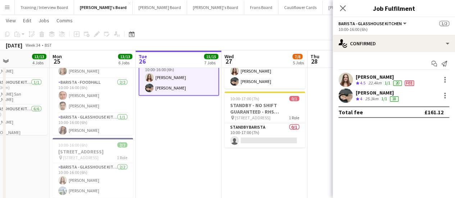
scroll to position [0, 0]
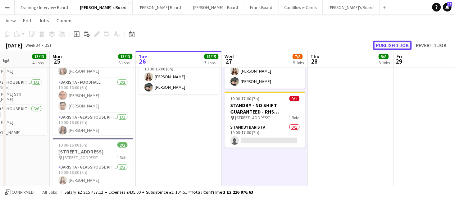
click at [392, 43] on button "Publish 1 job" at bounding box center [392, 45] width 38 height 9
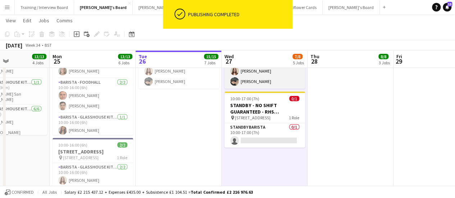
click at [259, 87] on app-card-role "Barista - Glasshouse Kitchen 2/2 10:00-16:00 (6h) Katie Jones Neo Arrigoni" at bounding box center [264, 71] width 81 height 35
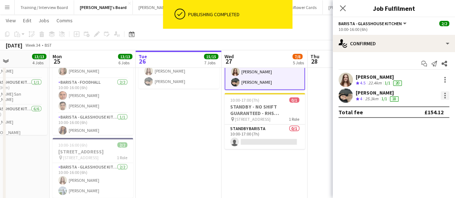
click at [447, 96] on div at bounding box center [444, 95] width 9 height 9
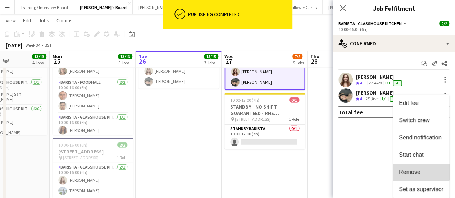
click at [409, 166] on button "Remove" at bounding box center [421, 172] width 56 height 17
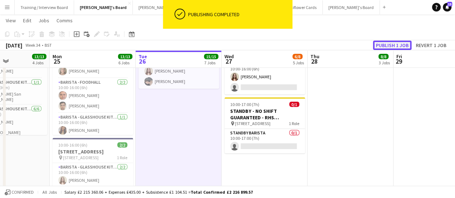
click at [399, 46] on button "Publish 1 job" at bounding box center [392, 45] width 38 height 9
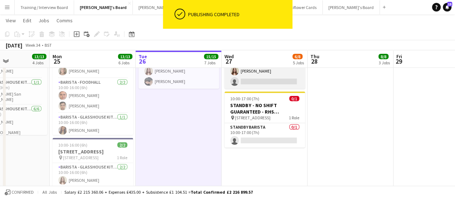
click at [272, 83] on app-card-role "Barista - Glasshouse Kitchen 1/2 10:00-16:00 (6h) Katie Jones single-neutral-ac…" at bounding box center [264, 71] width 81 height 35
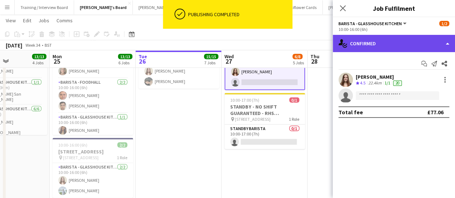
click at [397, 41] on div "single-neutral-actions-check-2 Confirmed" at bounding box center [393, 43] width 122 height 17
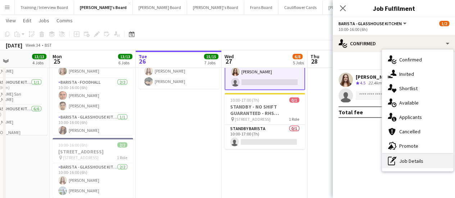
click at [426, 166] on div "pen-write Job Details" at bounding box center [417, 161] width 71 height 14
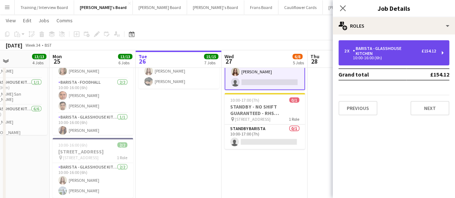
click at [385, 49] on div "Barista - Glasshouse Kitchen" at bounding box center [387, 51] width 69 height 10
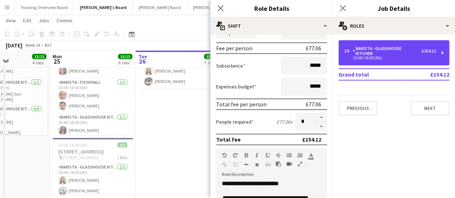
scroll to position [128, 0]
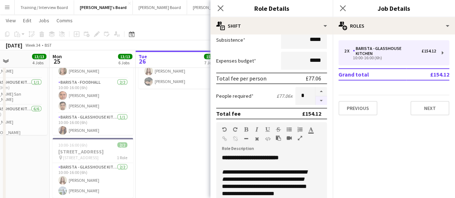
click at [319, 99] on button "button" at bounding box center [321, 100] width 12 height 9
type input "*"
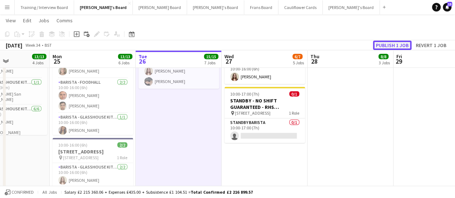
click at [401, 47] on button "Publish 1 job" at bounding box center [392, 45] width 38 height 9
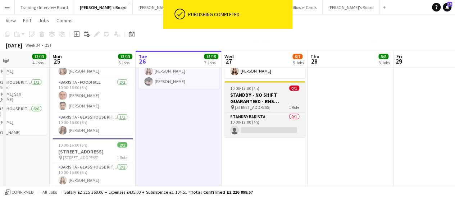
click at [262, 105] on h3 "STANDBY - NO SHIFT GUARANTEED - RHS [STREET_ADDRESS]" at bounding box center [264, 98] width 81 height 13
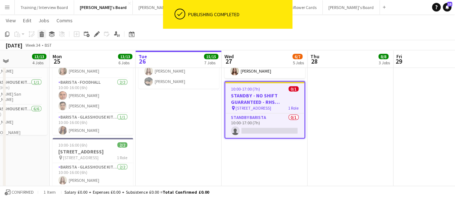
click at [42, 37] on div "Delete" at bounding box center [41, 34] width 9 height 9
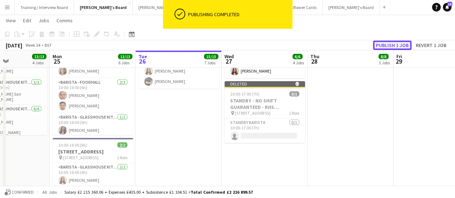
click at [392, 43] on button "Publish 1 job" at bounding box center [392, 45] width 38 height 9
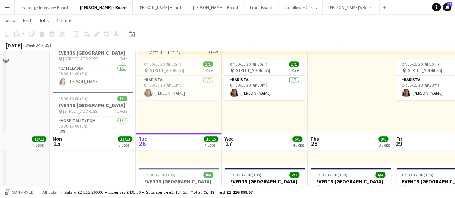
scroll to position [213, 0]
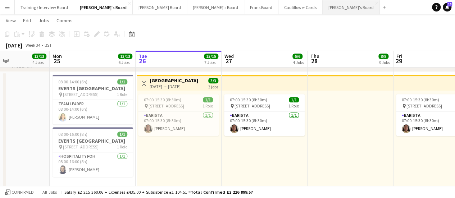
click at [322, 7] on button "[PERSON_NAME]'s Board Close" at bounding box center [350, 7] width 57 height 14
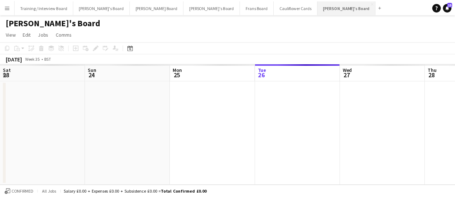
scroll to position [0, 172]
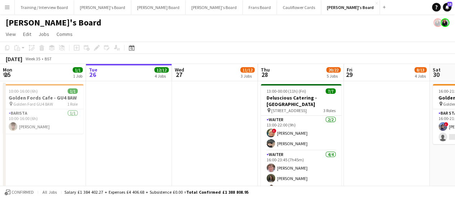
click at [204, 118] on app-date-cell at bounding box center [215, 147] width 86 height 133
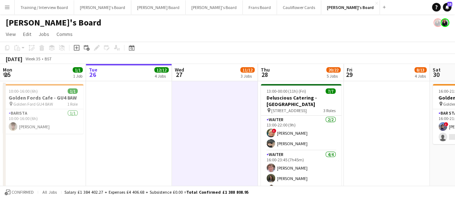
scroll to position [1, 0]
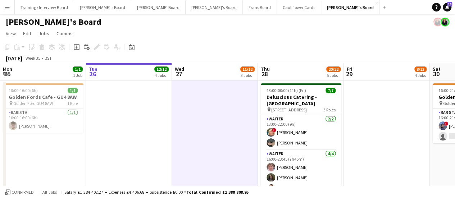
click at [11, 8] on button "Menu" at bounding box center [7, 7] width 14 height 14
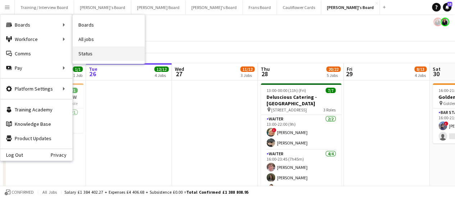
click at [92, 48] on link "Status" at bounding box center [109, 53] width 72 height 14
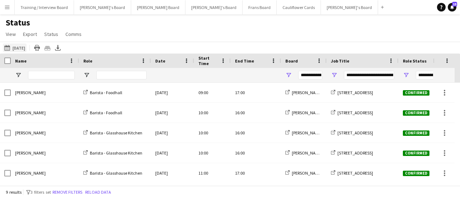
click at [19, 45] on button "26-08-2025 to 01-09-2025 Yesterday" at bounding box center [15, 47] width 24 height 9
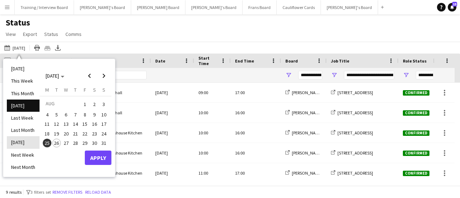
click at [9, 145] on li "Tomorrow" at bounding box center [23, 142] width 33 height 12
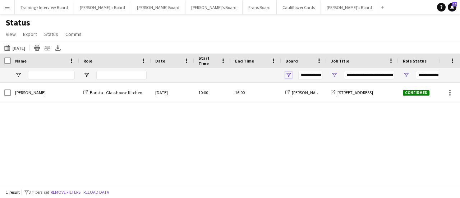
click at [289, 76] on span "Open Filter Menu" at bounding box center [288, 75] width 6 height 6
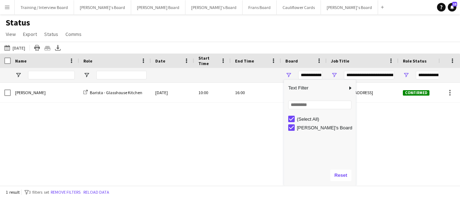
click at [290, 115] on div "(Select All)" at bounding box center [322, 119] width 68 height 9
click at [339, 171] on button "Reset" at bounding box center [340, 176] width 21 height 12
click at [341, 175] on button "Reset" at bounding box center [340, 176] width 21 height 12
click at [72, 192] on button "Remove filters" at bounding box center [65, 192] width 33 height 8
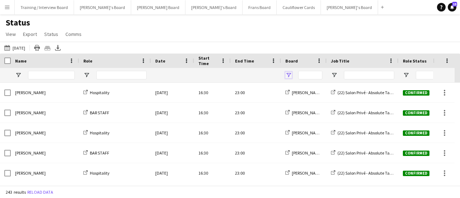
click at [291, 75] on span "Open Filter Menu" at bounding box center [288, 75] width 6 height 6
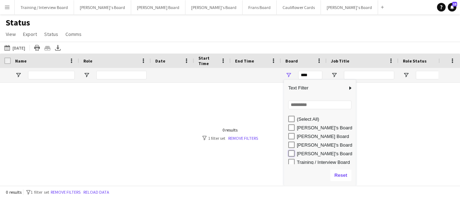
type input "**********"
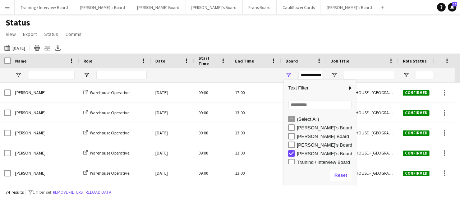
click at [384, 26] on div "Status View Views Default view Airshow Accreditation Airshow Check In Attending…" at bounding box center [230, 29] width 460 height 24
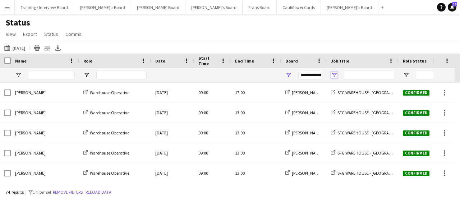
click at [335, 75] on span "Open Filter Menu" at bounding box center [334, 75] width 6 height 6
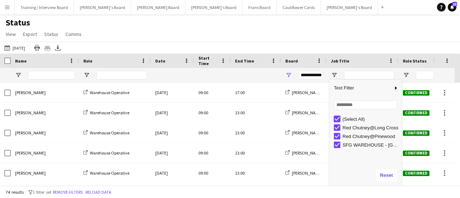
type input "***"
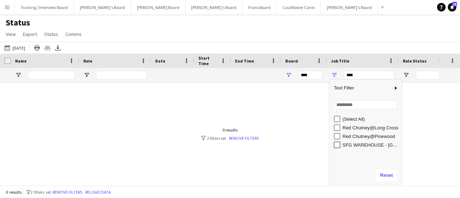
type input "**********"
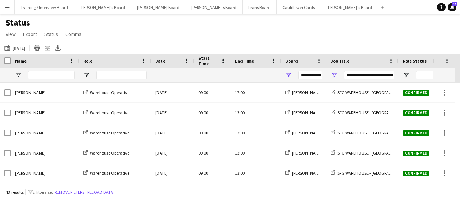
click at [333, 47] on div "26-08-2025 to 01-09-2025 Tomorrow Today This Week This Month Yesterday Last Wee…" at bounding box center [230, 48] width 460 height 12
click at [321, 9] on button "[PERSON_NAME]'s Board Close" at bounding box center [349, 7] width 57 height 14
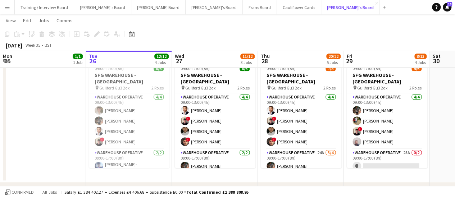
scroll to position [171, 0]
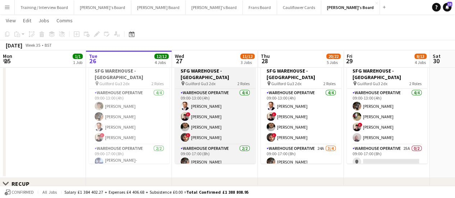
click at [203, 73] on h3 "SFG WAREHOUSE - [GEOGRAPHIC_DATA]" at bounding box center [215, 74] width 81 height 13
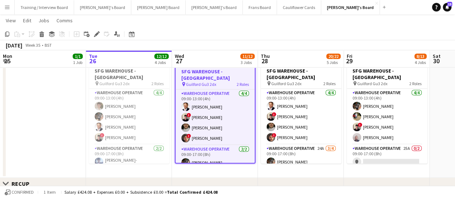
click at [202, 70] on h3 "SFG WAREHOUSE - [GEOGRAPHIC_DATA]" at bounding box center [214, 74] width 79 height 13
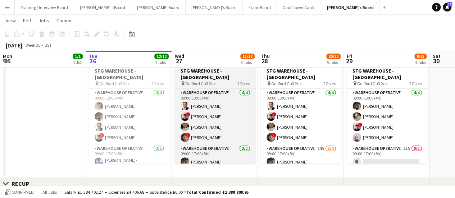
click at [202, 70] on h3 "SFG WAREHOUSE - [GEOGRAPHIC_DATA]" at bounding box center [215, 74] width 81 height 13
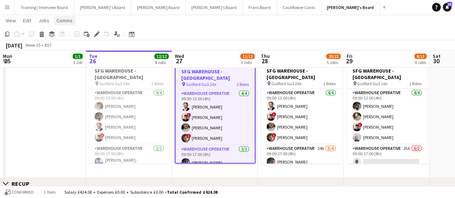
click at [64, 23] on span "Comms" at bounding box center [64, 20] width 16 height 6
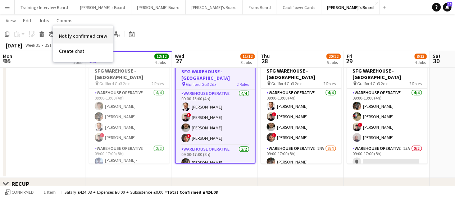
click at [97, 40] on link "Notify confirmed crew" at bounding box center [83, 35] width 60 height 15
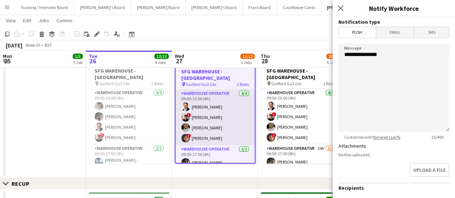
click at [210, 98] on app-card-role "Warehouse Operative 4/4 09:00-13:00 (4h) Gustav Ek ! Jonathan Gilbert Henry Hol…" at bounding box center [214, 117] width 79 height 56
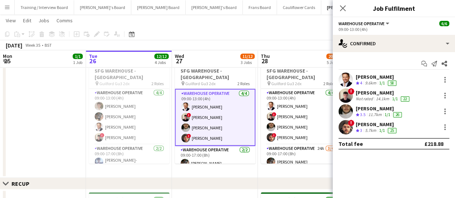
drag, startPoint x: 356, startPoint y: 79, endPoint x: 399, endPoint y: 122, distance: 60.7
click at [399, 122] on div "Gustav Ek Crew rating 4 9.6km 1/1 58 ! Jonathan Gilbert Not rated 14.1km 1/1 22…" at bounding box center [393, 104] width 122 height 62
copy div "Gustav Ek Crew rating 4 9.6km 1/1 58 ! Jonathan Gilbert Not rated 14.1km 1/1 22…"
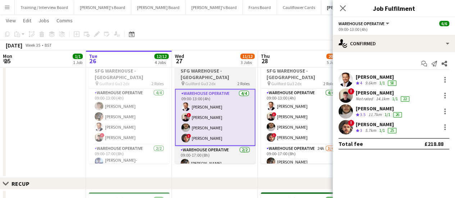
scroll to position [10, 0]
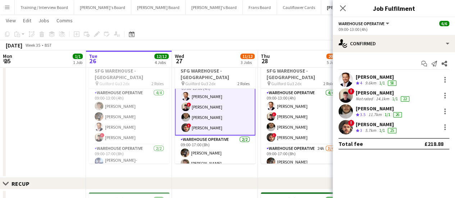
click at [51, 109] on app-date-cell at bounding box center [43, 116] width 86 height 124
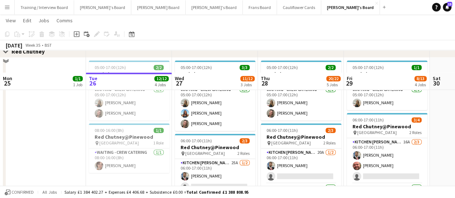
scroll to position [557, 0]
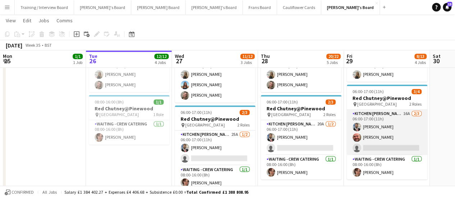
click at [398, 124] on app-card-role "Kitchen Porter 16A 2/3 06:00-17:00 (11h) Jamie Soane Dyllon McGregor single-neu…" at bounding box center [386, 132] width 81 height 45
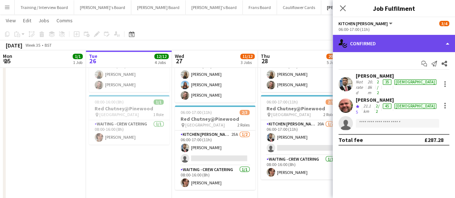
click at [413, 48] on div "single-neutral-actions-check-2 Confirmed" at bounding box center [393, 43] width 122 height 17
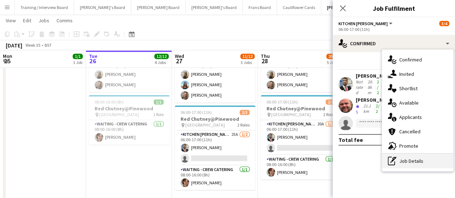
click at [408, 157] on div "pen-write Job Details" at bounding box center [417, 161] width 71 height 14
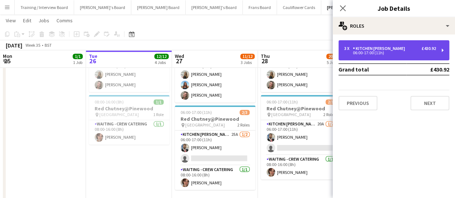
click at [361, 49] on div "Kitchen [PERSON_NAME]" at bounding box center [380, 48] width 55 height 5
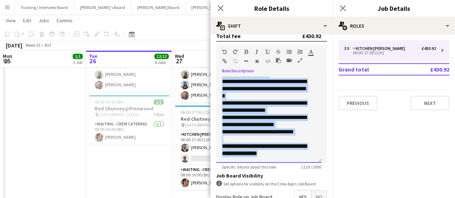
scroll to position [286, 0]
drag, startPoint x: 220, startPoint y: 79, endPoint x: 305, endPoint y: 162, distance: 118.7
click at [305, 162] on div "**********" at bounding box center [268, 120] width 105 height 86
copy div "**********"
click at [146, 178] on app-date-cell "05:00-17:00 (12h) 2/2 Red Chutney@Long Cross pin Long Cross Studios 1 Role Wait…" at bounding box center [129, 120] width 86 height 183
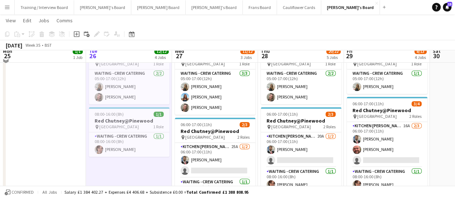
scroll to position [524, 0]
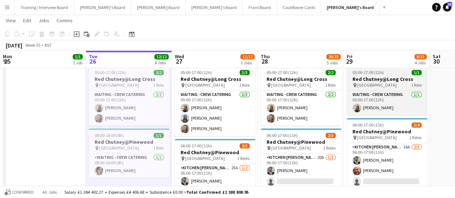
click at [391, 84] on span "[GEOGRAPHIC_DATA]" at bounding box center [377, 84] width 40 height 5
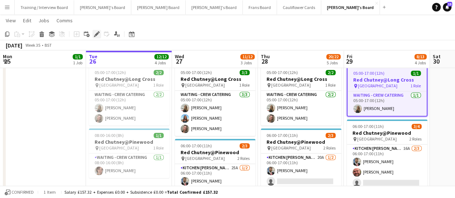
click at [97, 35] on icon "Edit" at bounding box center [97, 34] width 6 height 6
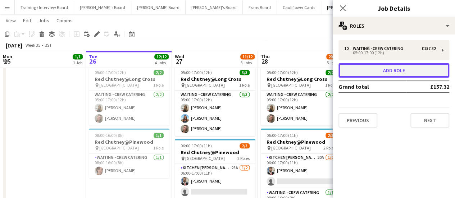
click at [380, 70] on button "Add role" at bounding box center [393, 70] width 111 height 14
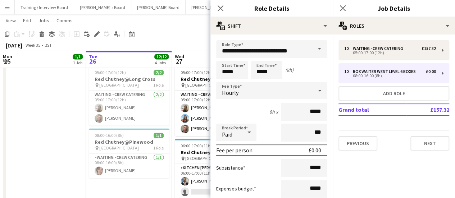
click at [312, 52] on span at bounding box center [319, 48] width 15 height 17
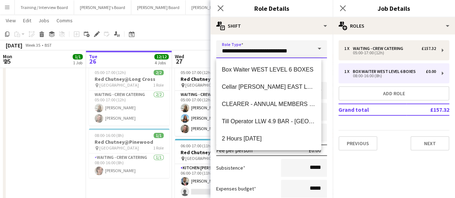
drag, startPoint x: 301, startPoint y: 51, endPoint x: 141, endPoint y: 50, distance: 160.3
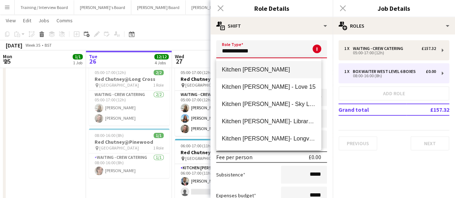
click at [253, 67] on span "Kitchen [PERSON_NAME]" at bounding box center [269, 69] width 94 height 7
type input "**********"
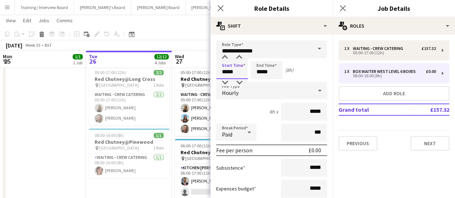
click at [225, 74] on input "*****" at bounding box center [232, 70] width 32 height 18
type input "*****"
click at [58, 104] on app-date-cell at bounding box center [43, 154] width 86 height 183
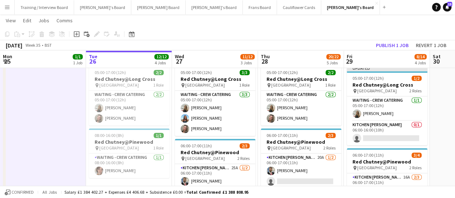
click at [406, 50] on div "August 2025 Week 35 • BST Publish 1 job Revert 1 job" at bounding box center [227, 45] width 455 height 10
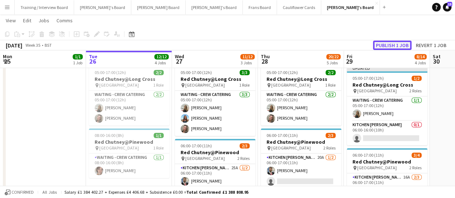
click at [403, 46] on button "Publish 1 job" at bounding box center [392, 45] width 38 height 9
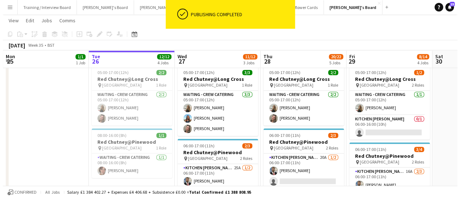
scroll to position [0, 0]
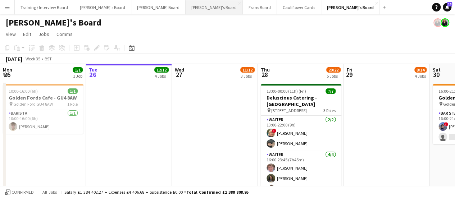
drag, startPoint x: 460, startPoint y: 12, endPoint x: 163, endPoint y: 10, distance: 296.5
click at [185, 10] on button "Caitlin's Board Close" at bounding box center [213, 7] width 57 height 14
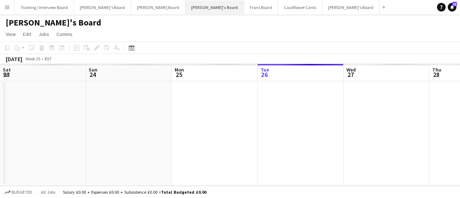
scroll to position [0, 172]
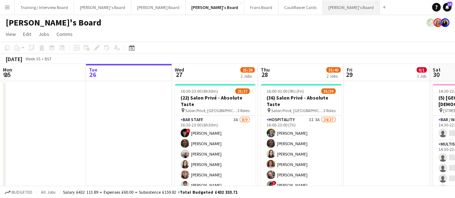
click at [322, 10] on button "[PERSON_NAME]'s Board Close" at bounding box center [350, 7] width 57 height 14
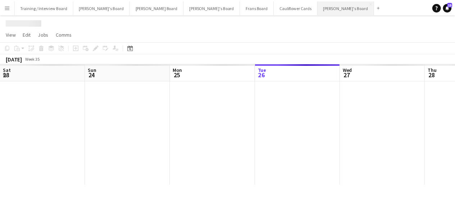
scroll to position [0, 172]
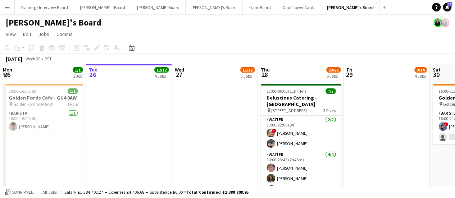
click at [213, 109] on app-date-cell at bounding box center [215, 147] width 86 height 133
